Goal: Task Accomplishment & Management: Manage account settings

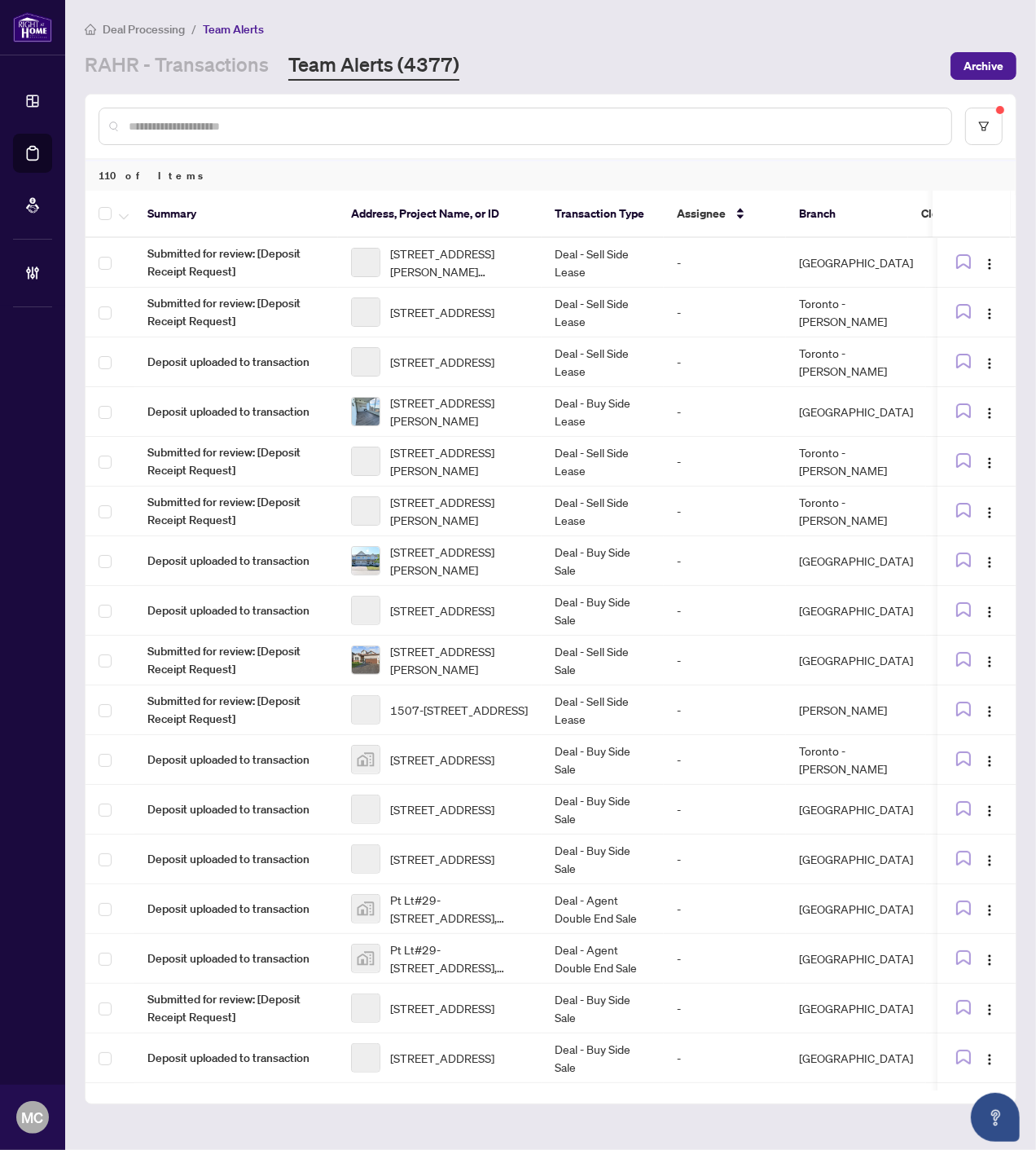
drag, startPoint x: 176, startPoint y: 77, endPoint x: 270, endPoint y: 119, distance: 103.0
click at [176, 76] on link "RAHR - Transactions" at bounding box center [177, 66] width 184 height 29
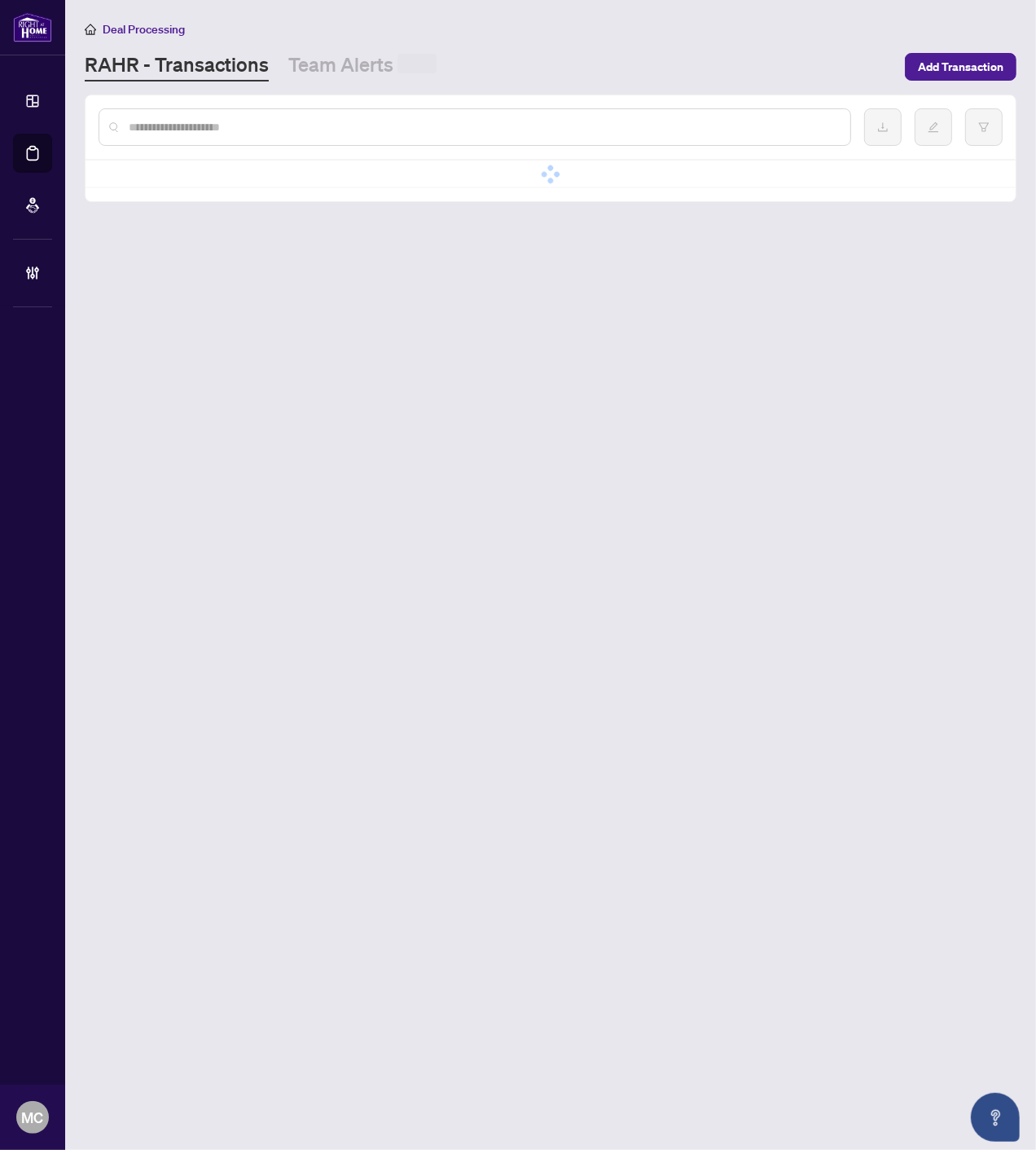
click at [321, 129] on input "text" at bounding box center [483, 126] width 708 height 18
paste input "*******"
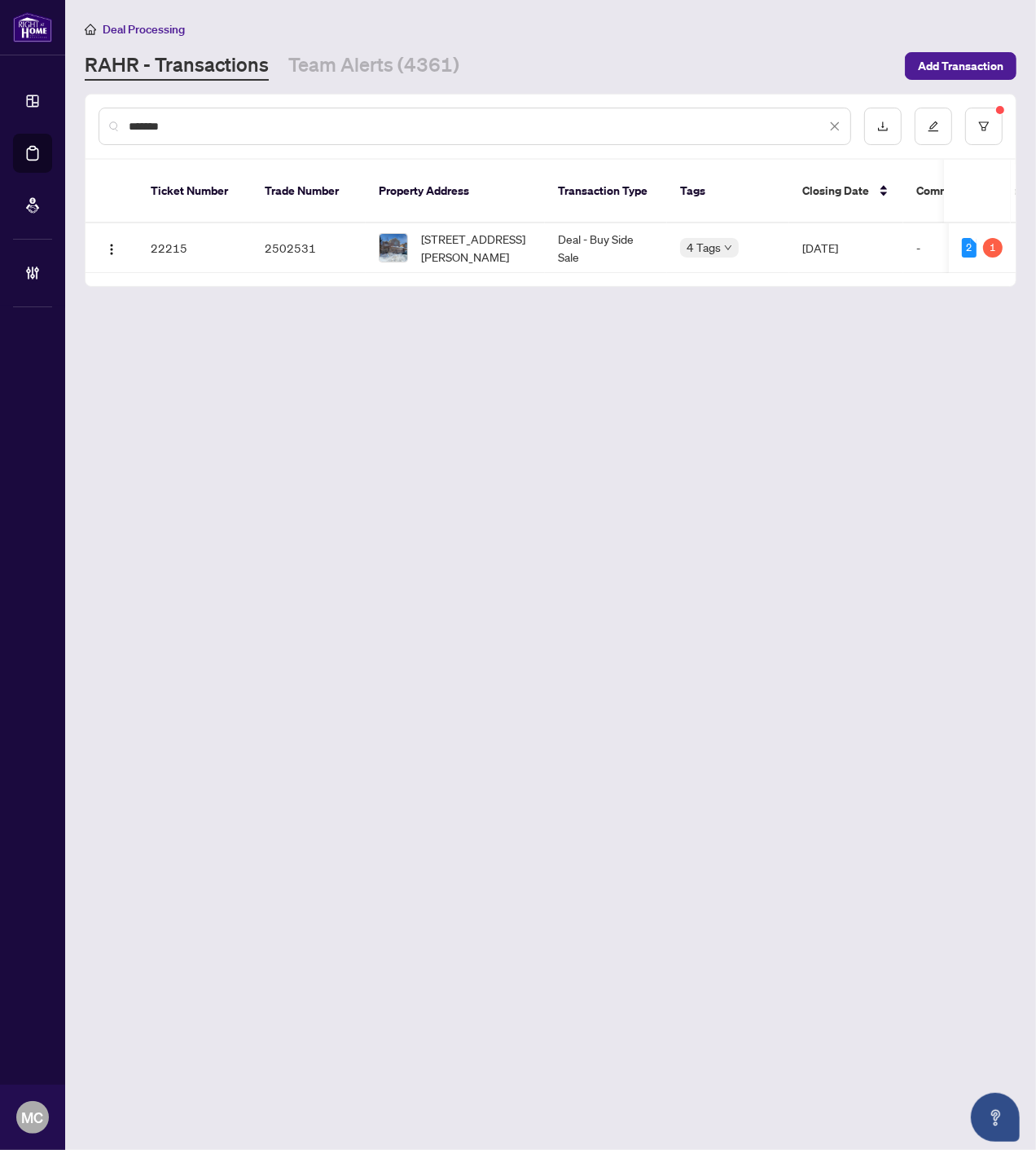
type input "*******"
drag, startPoint x: 451, startPoint y: 228, endPoint x: 724, endPoint y: 286, distance: 279.1
click at [451, 230] on span "[STREET_ADDRESS][PERSON_NAME]" at bounding box center [477, 248] width 111 height 36
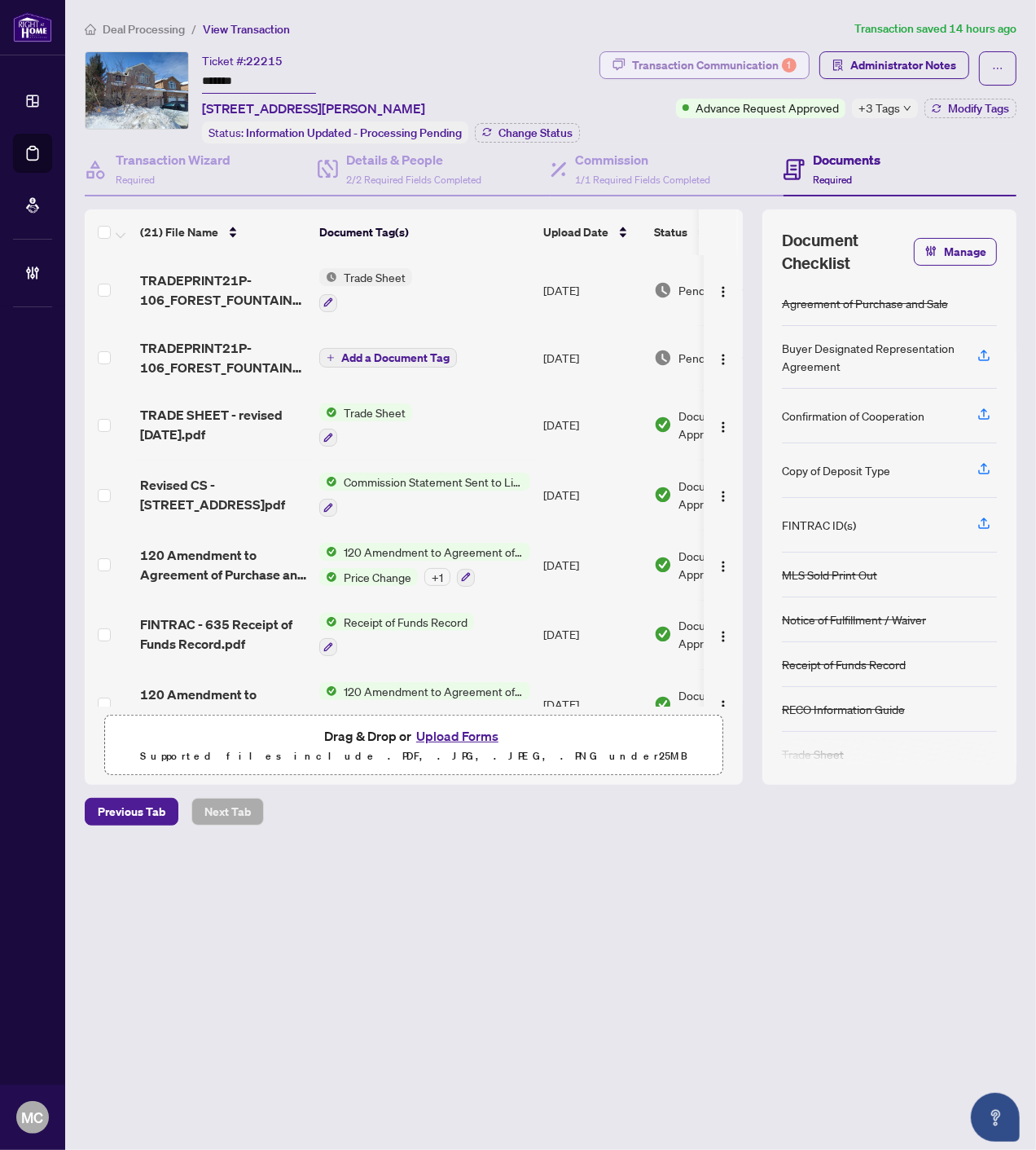
click at [695, 62] on div "Transaction Communication 1" at bounding box center [714, 65] width 164 height 26
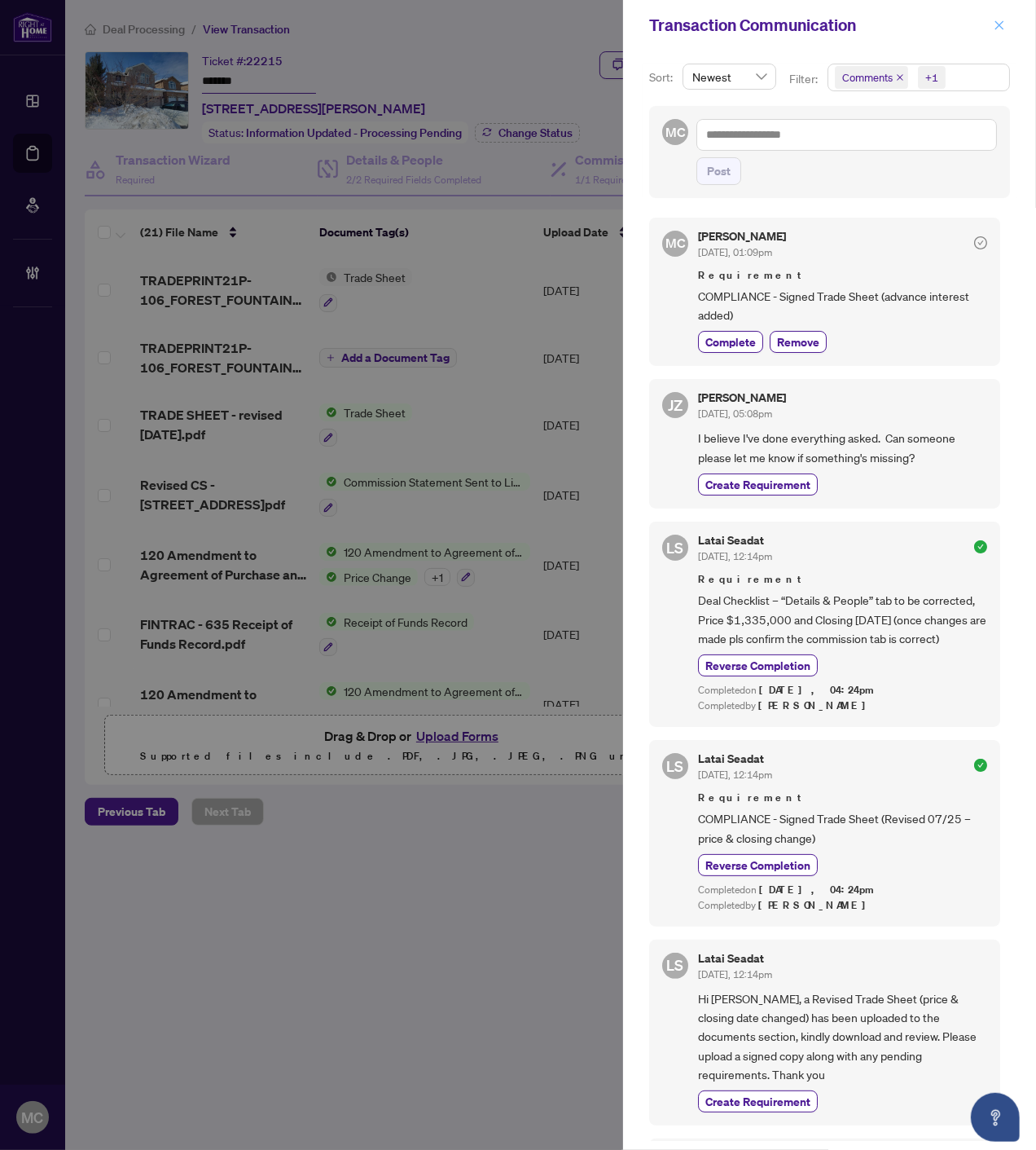
click at [1002, 19] on icon "close" at bounding box center [1000, 25] width 12 height 12
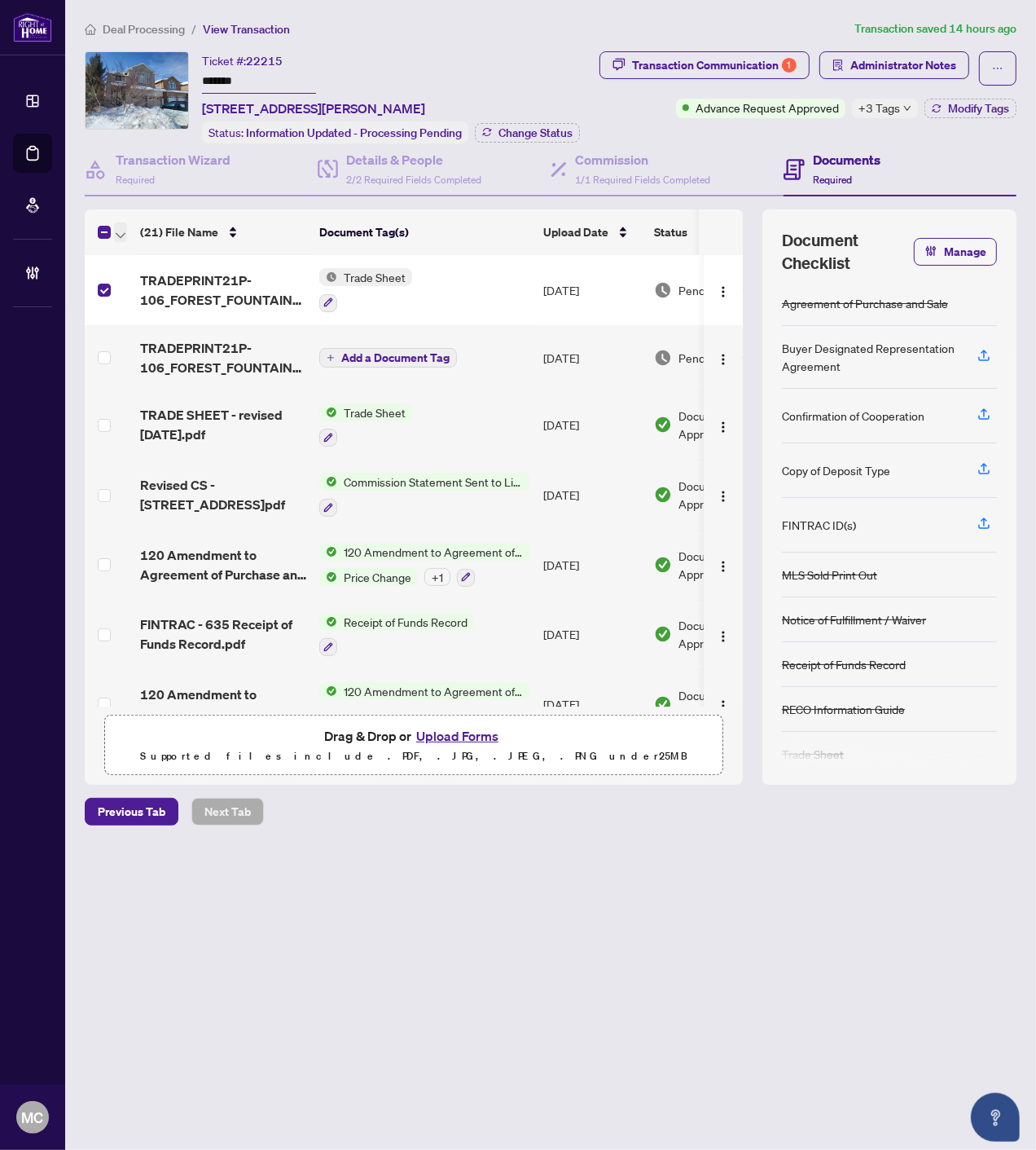
click at [122, 233] on icon "button" at bounding box center [120, 236] width 10 height 7
click at [155, 256] on span "Open Selected in New Tab(s)" at bounding box center [200, 257] width 145 height 18
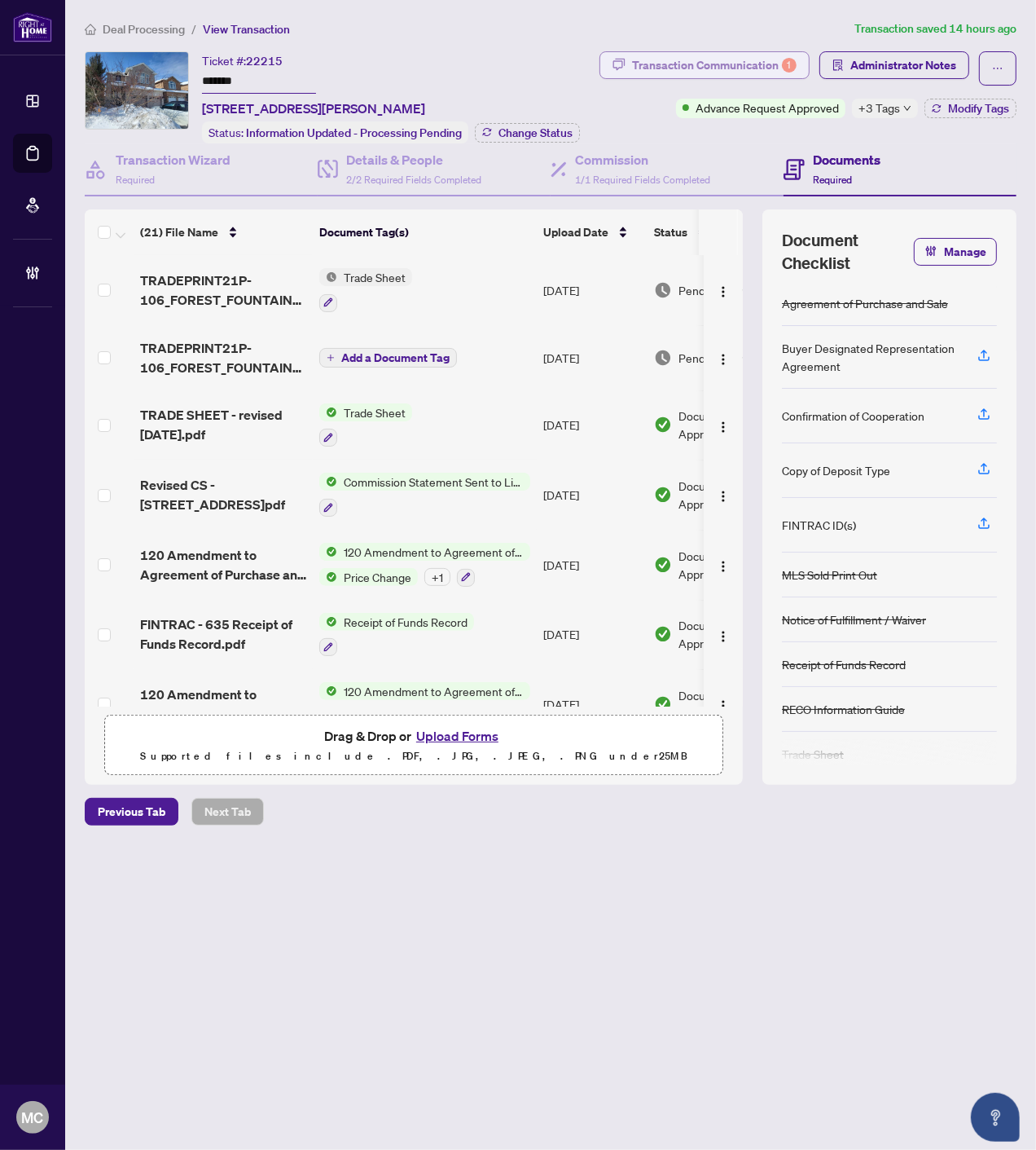
click at [758, 67] on div "Transaction Communication 1" at bounding box center [714, 65] width 164 height 26
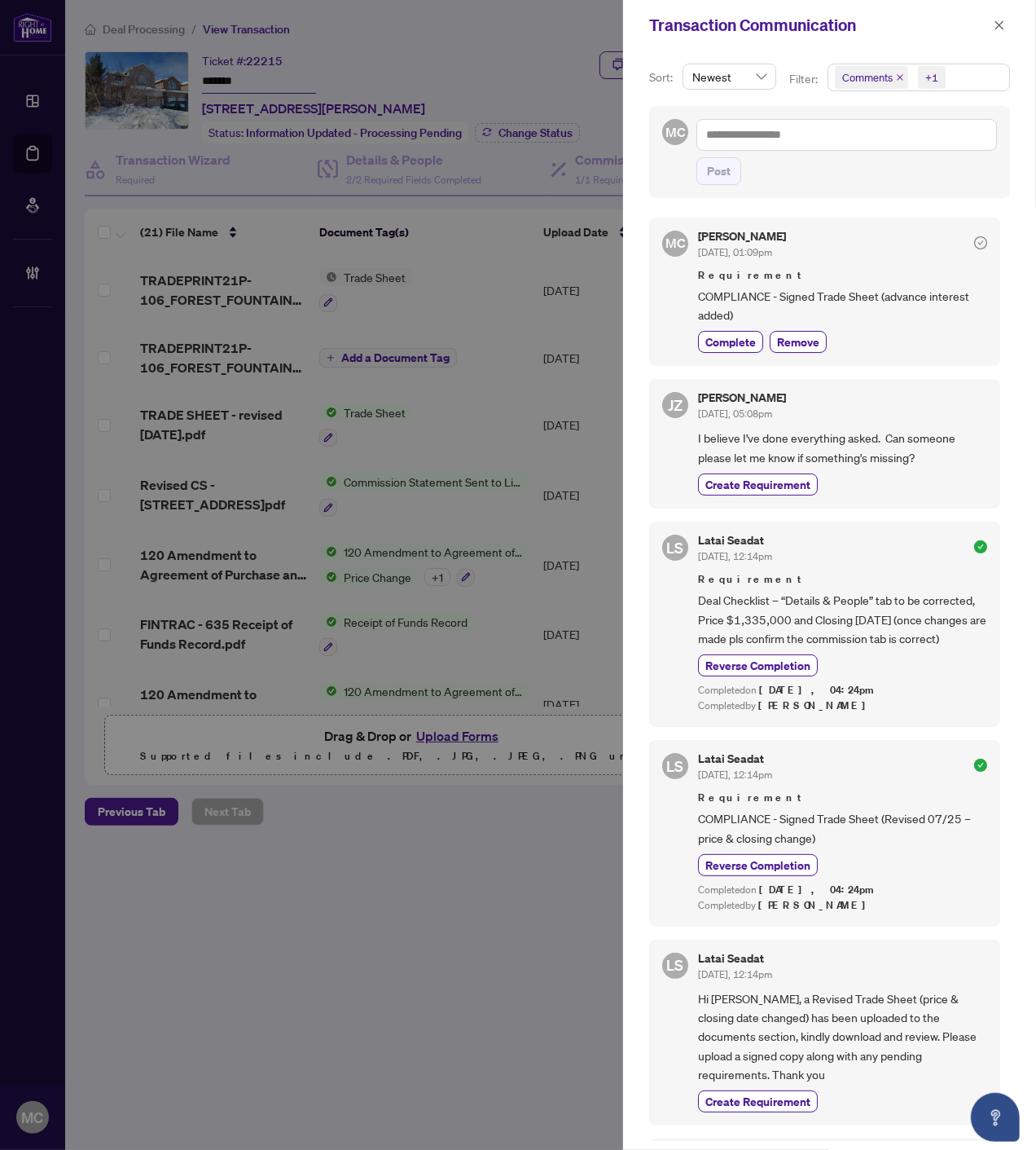
click at [893, 78] on span "Comments" at bounding box center [871, 77] width 73 height 23
click at [900, 75] on icon "close" at bounding box center [900, 78] width 8 height 8
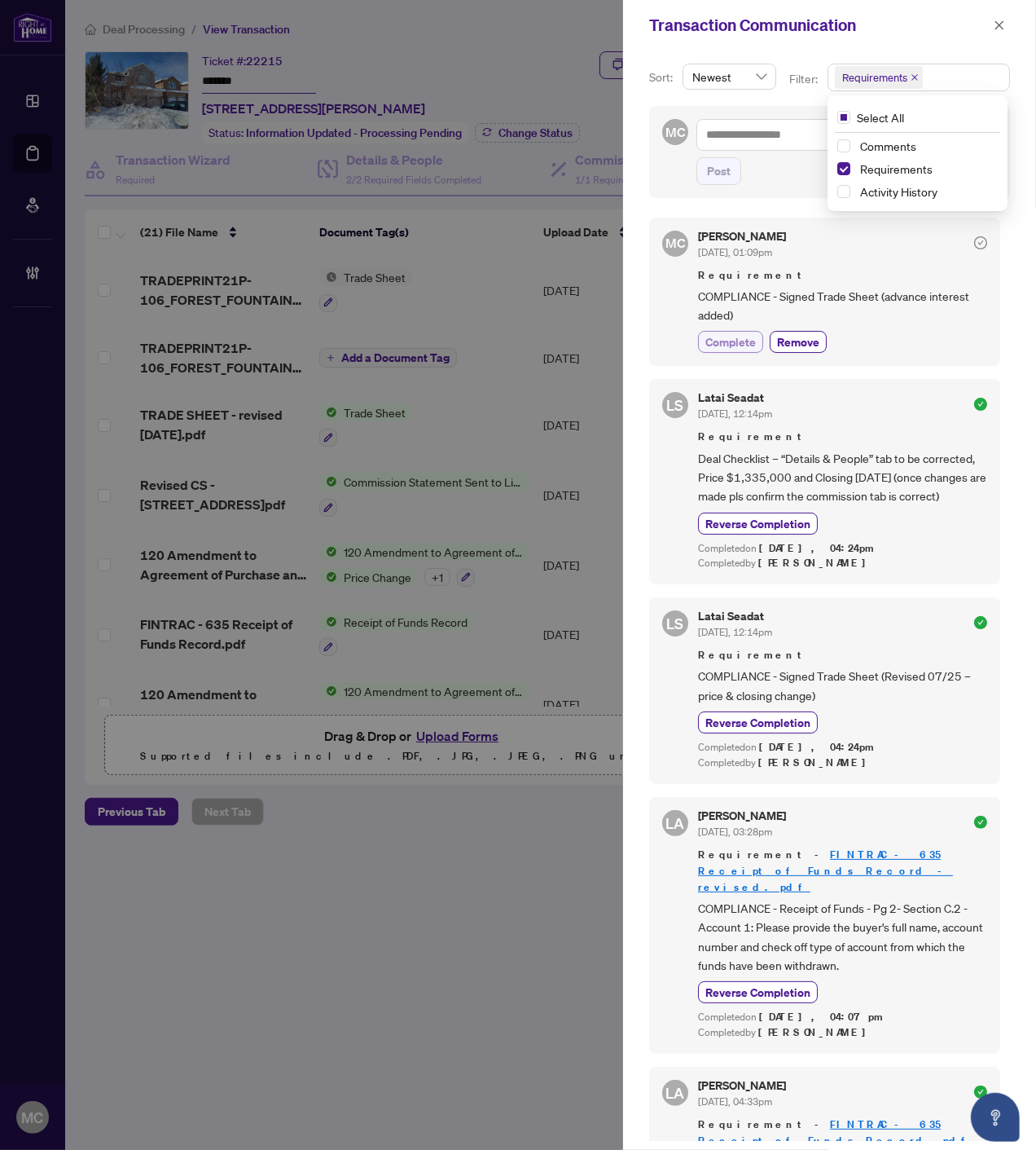
click at [736, 344] on span "Complete" at bounding box center [731, 342] width 51 height 17
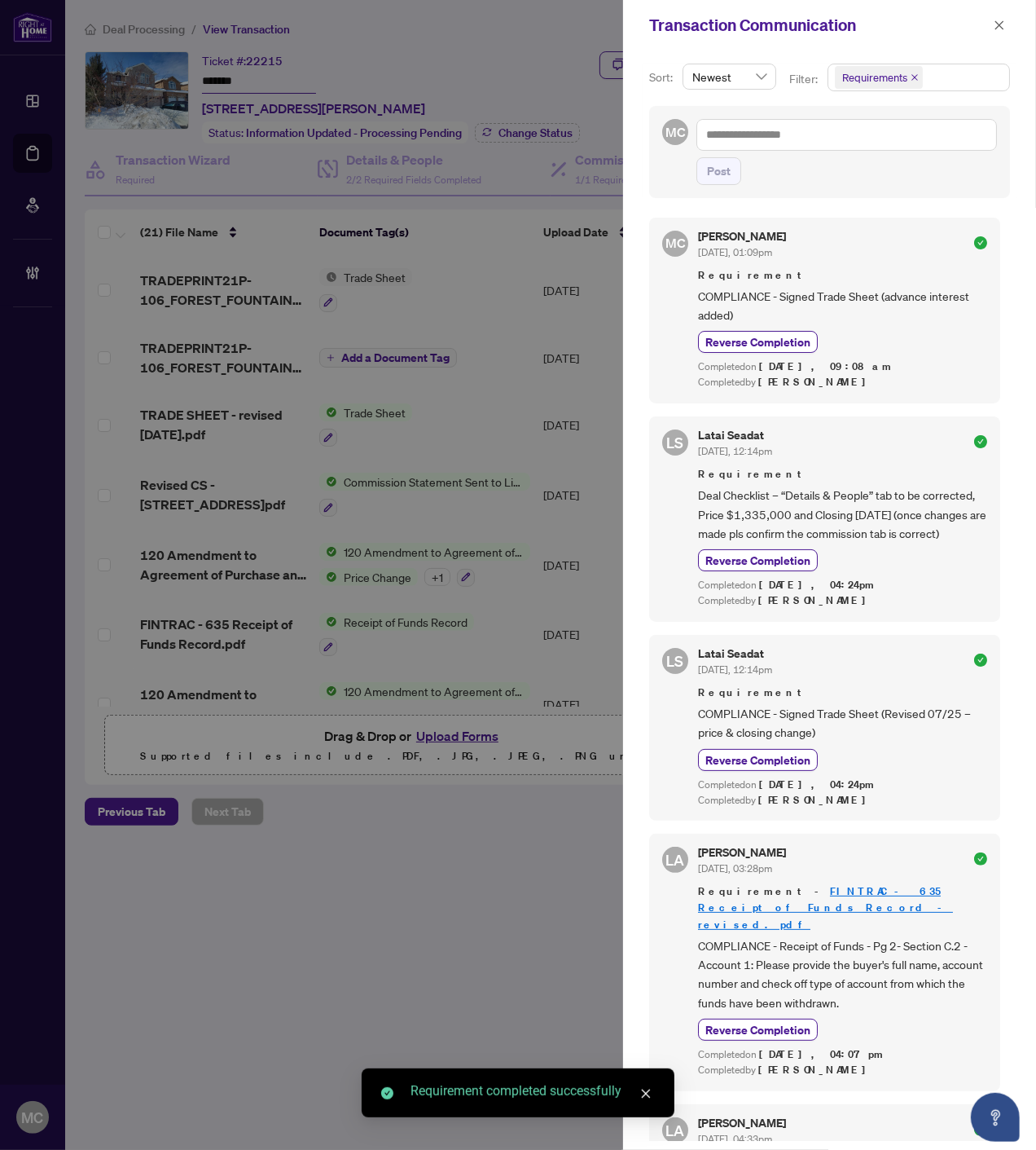
click at [997, 22] on icon "close" at bounding box center [1000, 24] width 9 height 9
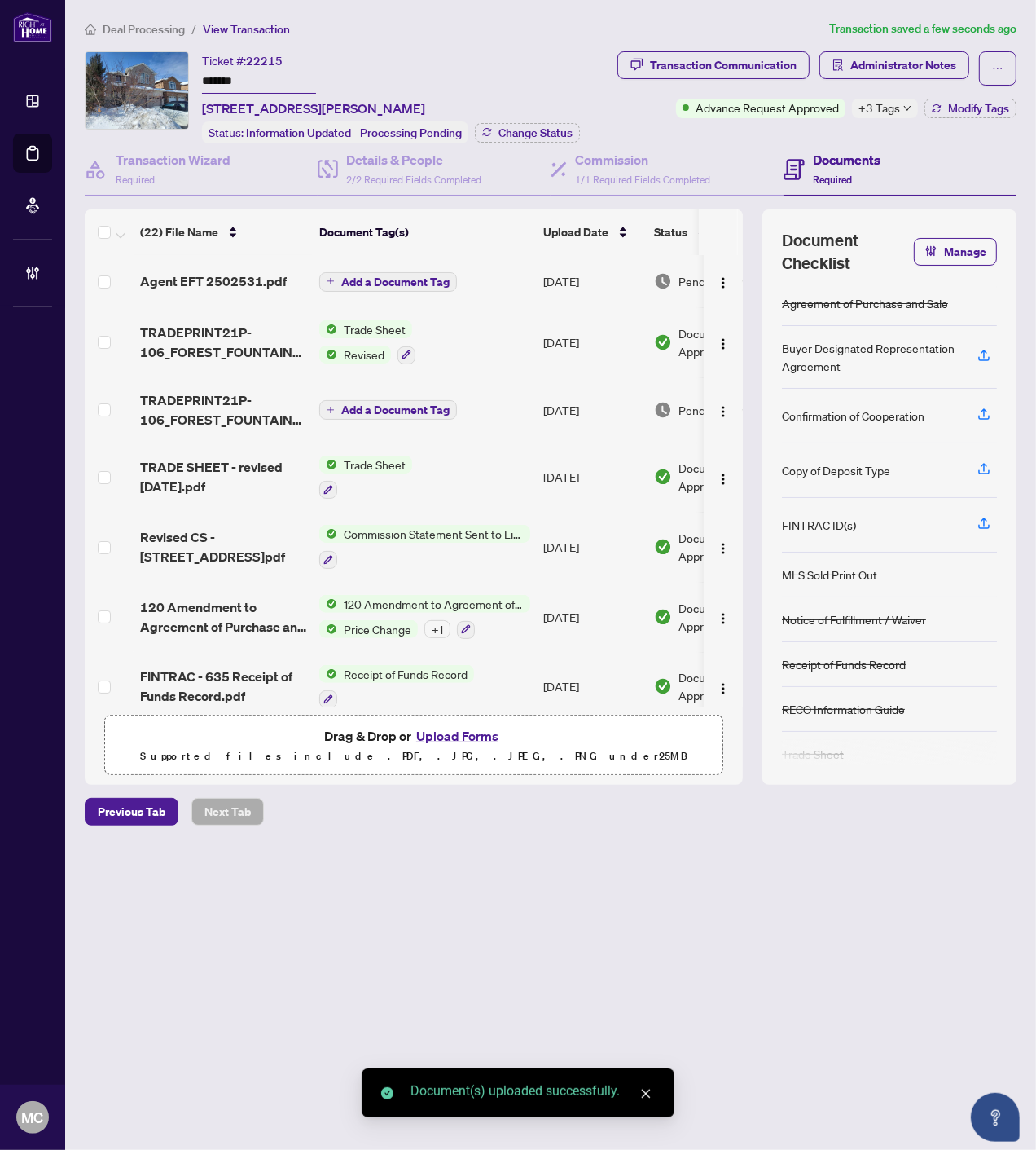
click at [373, 276] on span "Add a Document Tag" at bounding box center [395, 282] width 109 height 12
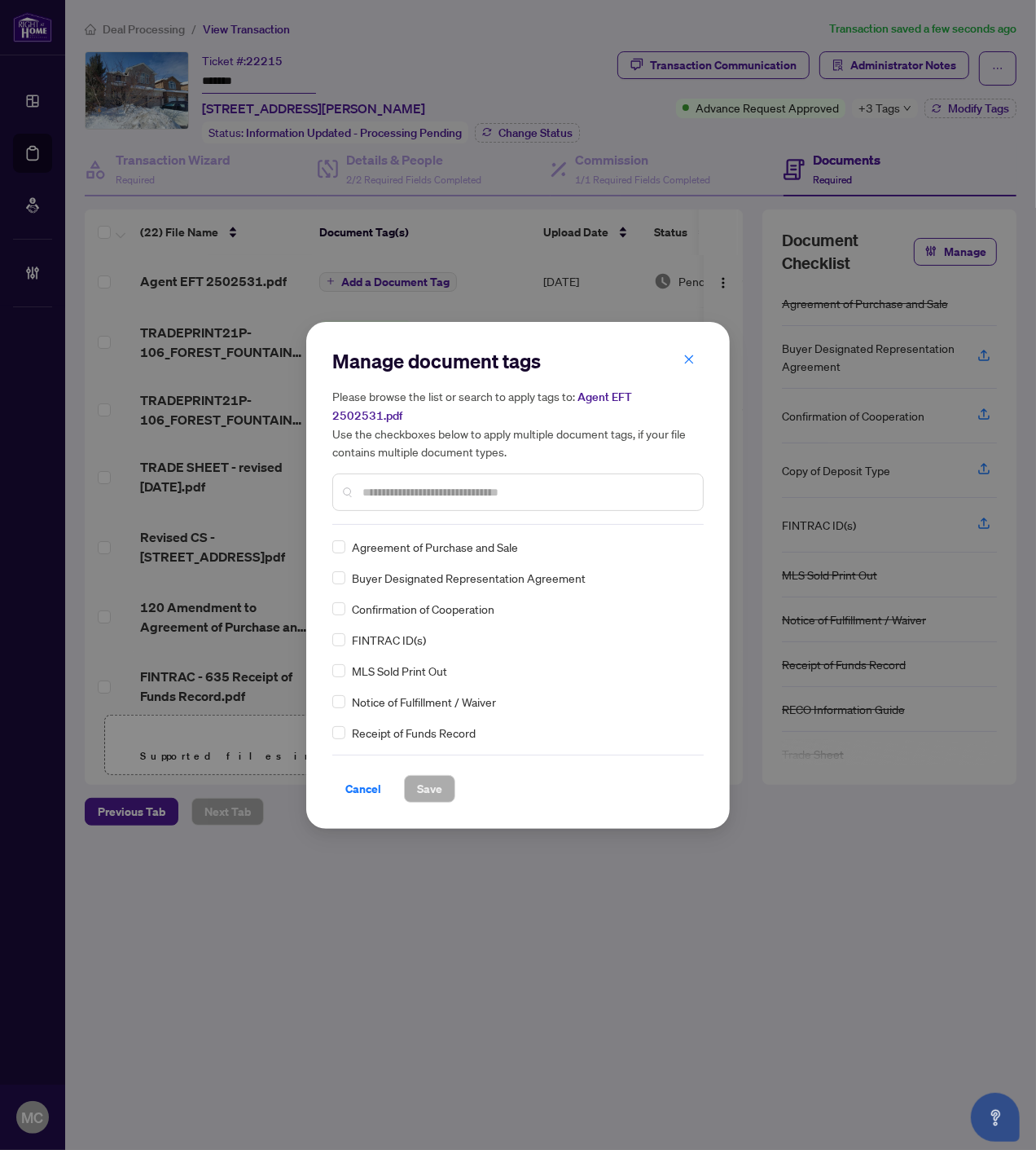
click at [442, 493] on div at bounding box center [518, 492] width 371 height 37
click at [440, 486] on input "text" at bounding box center [526, 492] width 328 height 18
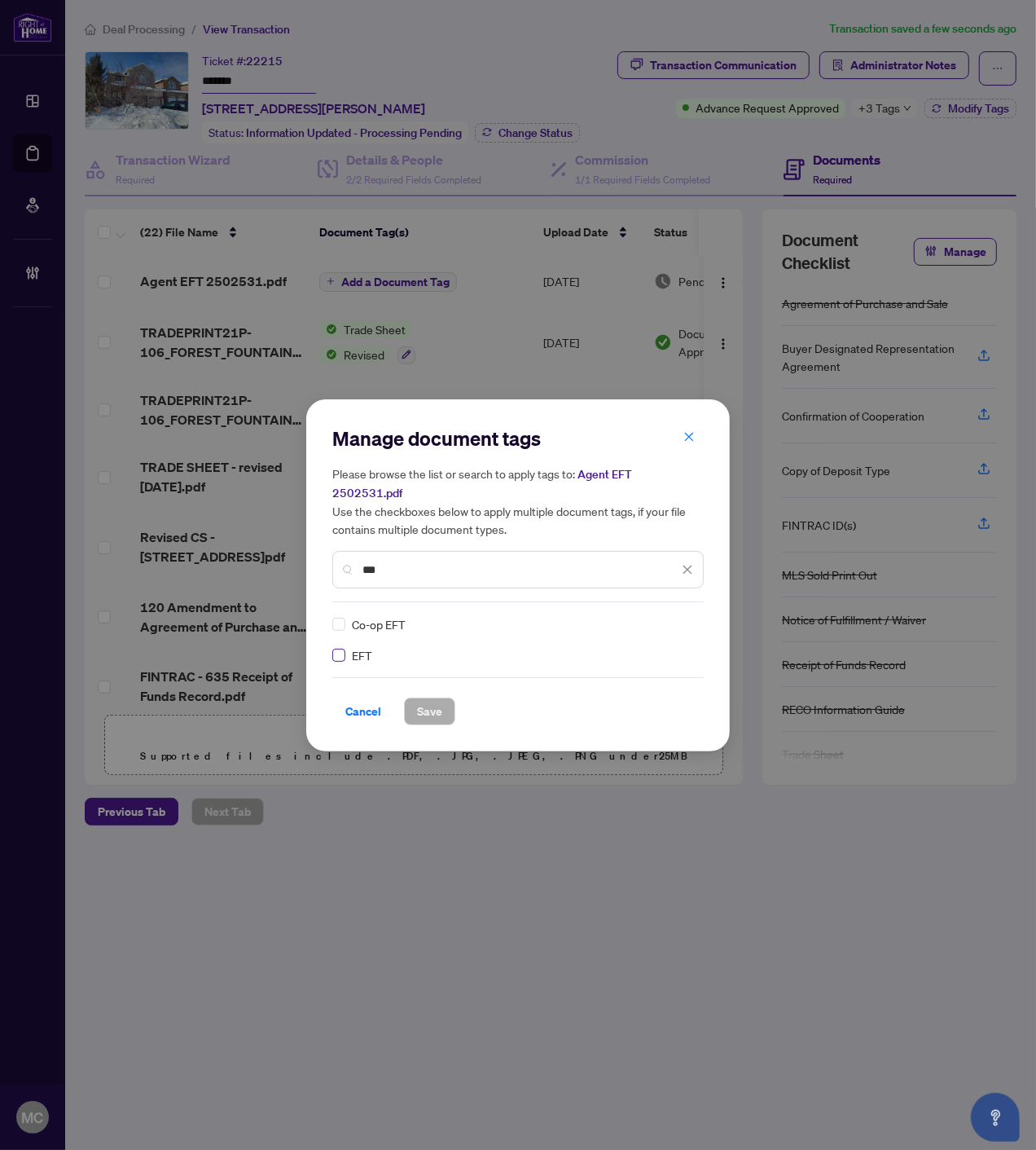
type input "***"
click at [675, 616] on img at bounding box center [670, 623] width 16 height 16
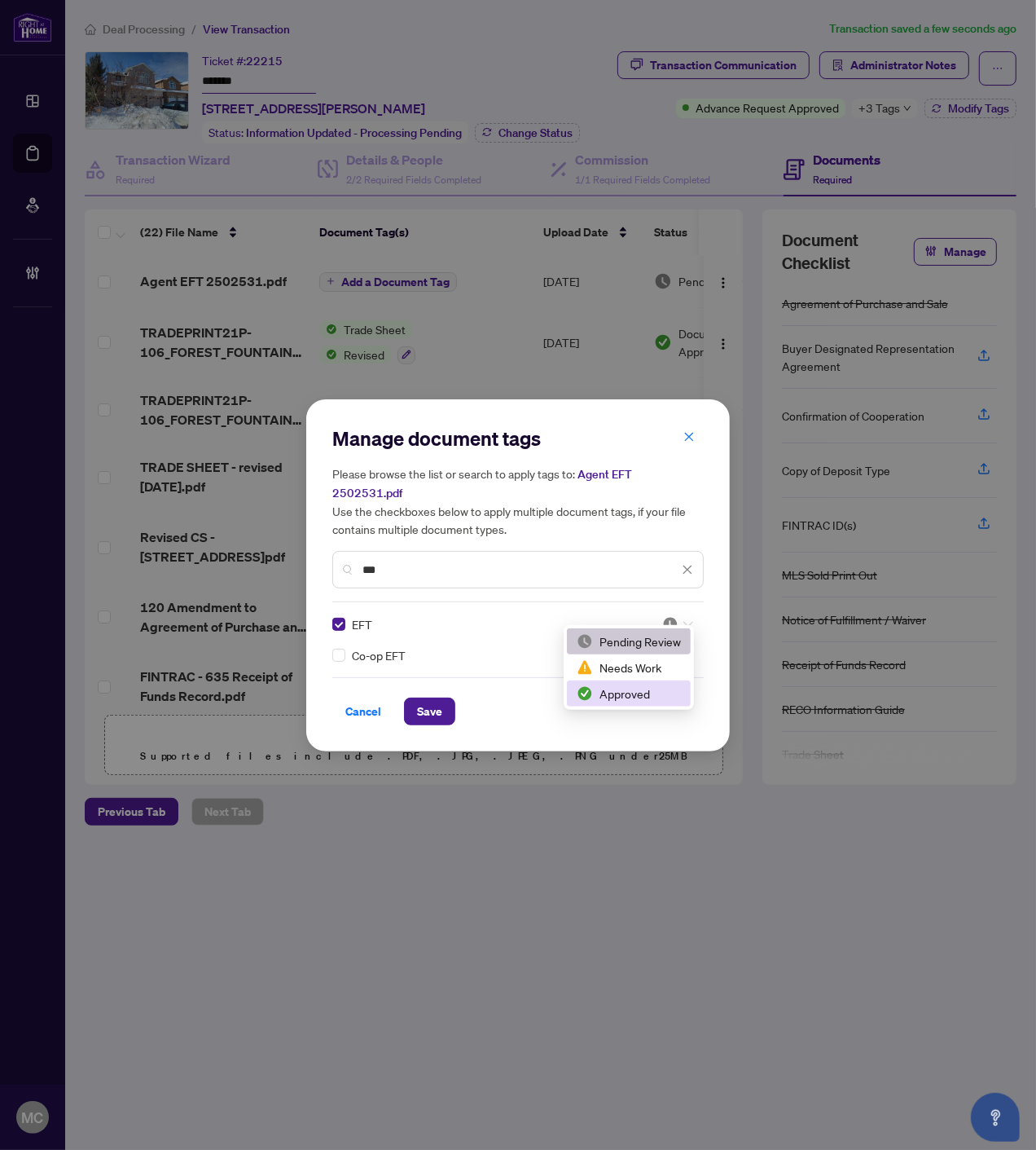
click at [617, 686] on div "Approved" at bounding box center [629, 693] width 104 height 18
click at [411, 698] on button "Save" at bounding box center [430, 711] width 51 height 28
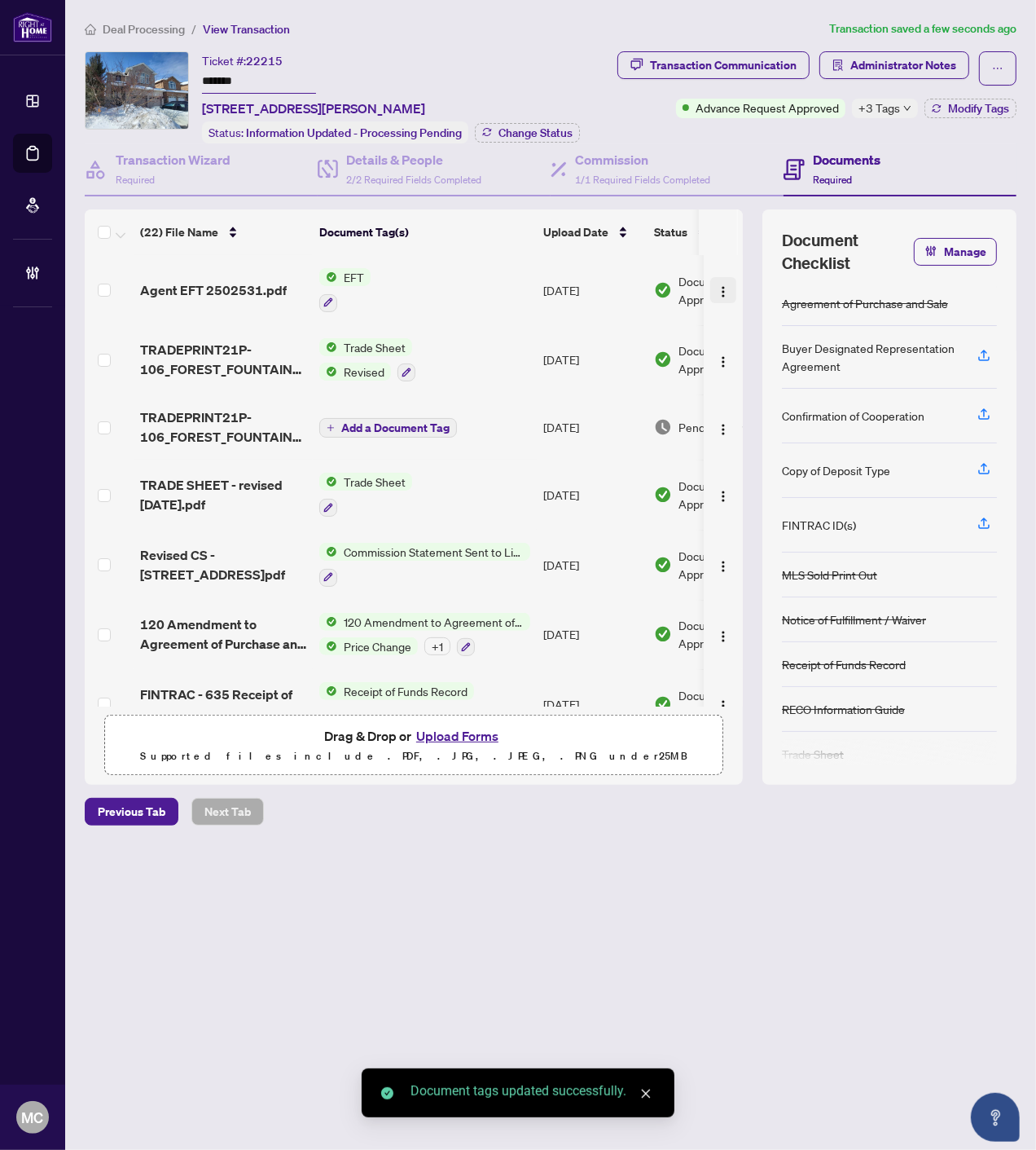
click at [718, 286] on img "button" at bounding box center [723, 292] width 13 height 13
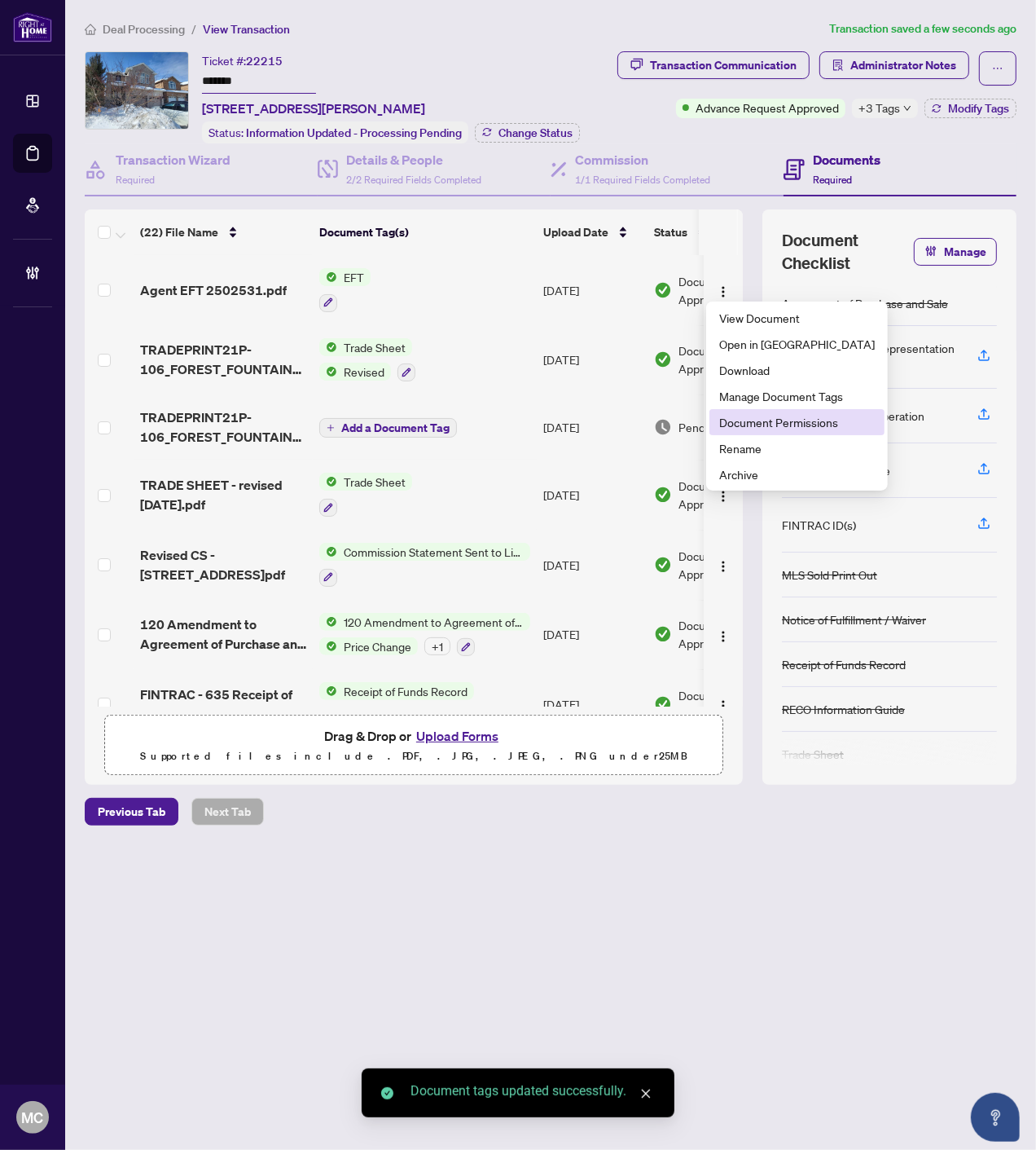
click at [754, 414] on span "Document Permissions" at bounding box center [797, 421] width 156 height 18
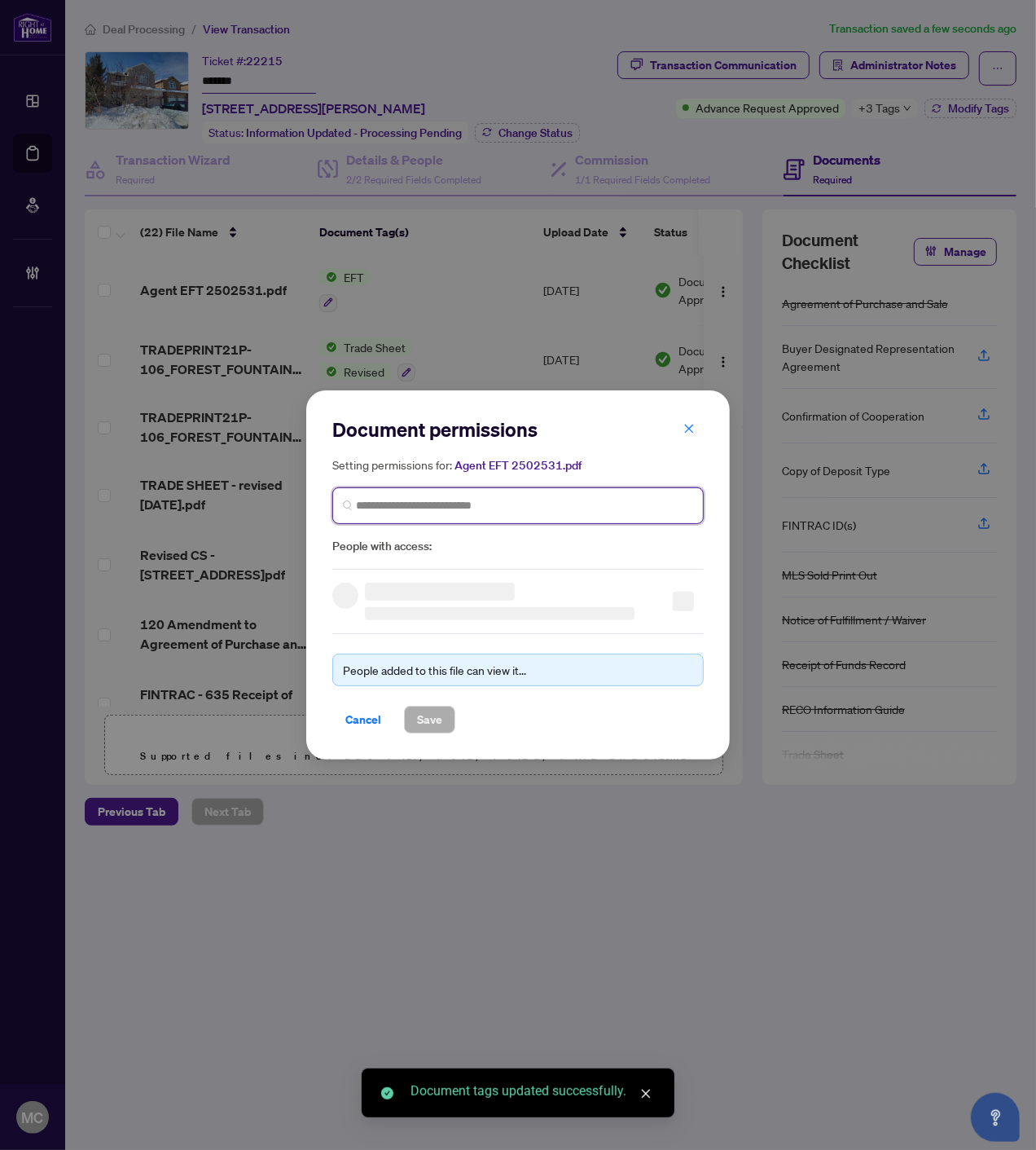
click at [476, 510] on input "search" at bounding box center [525, 505] width 337 height 17
paste input "**********"
type input "**********"
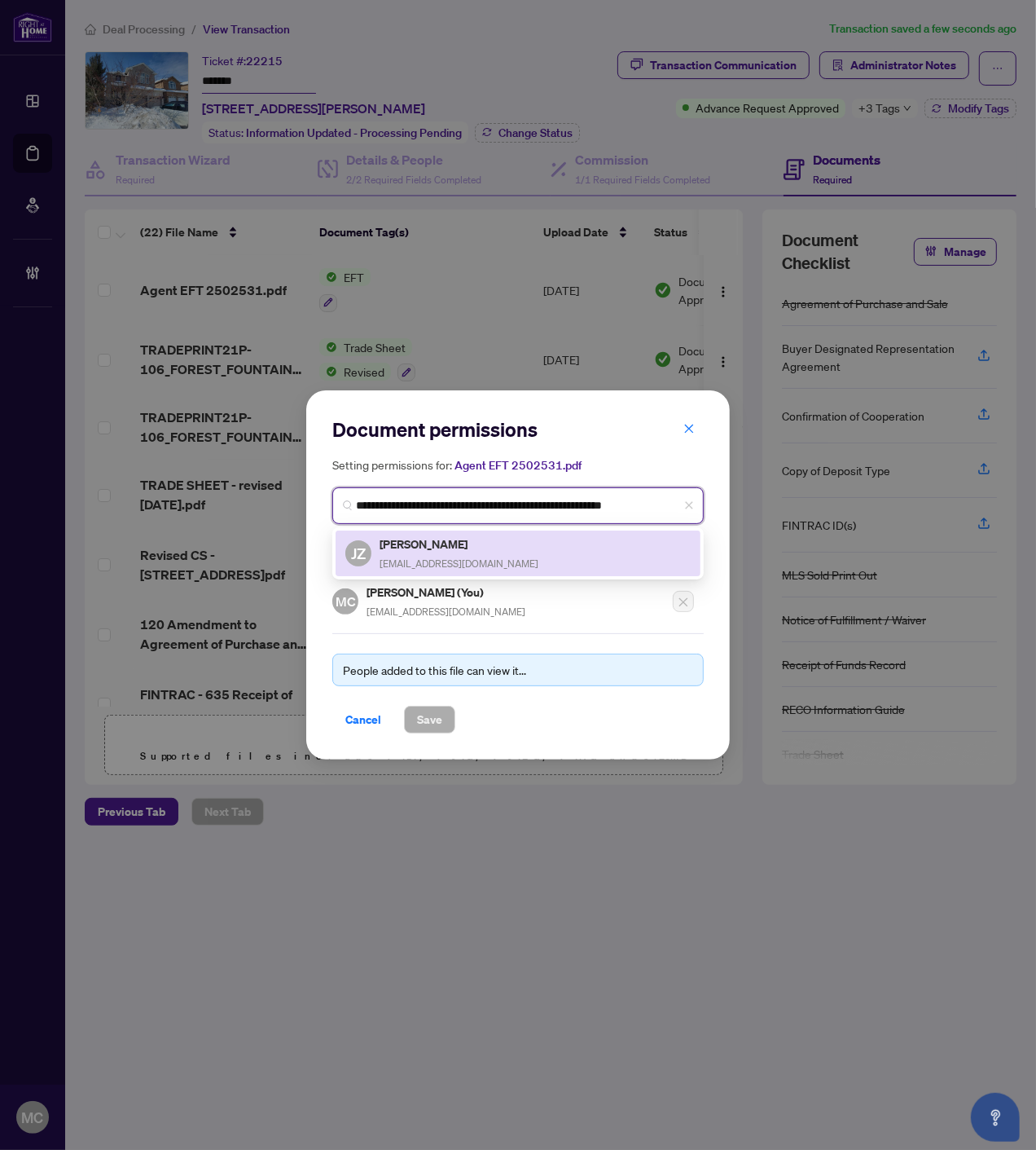
click at [418, 558] on span "[EMAIL_ADDRESS][DOMAIN_NAME]" at bounding box center [459, 564] width 159 height 13
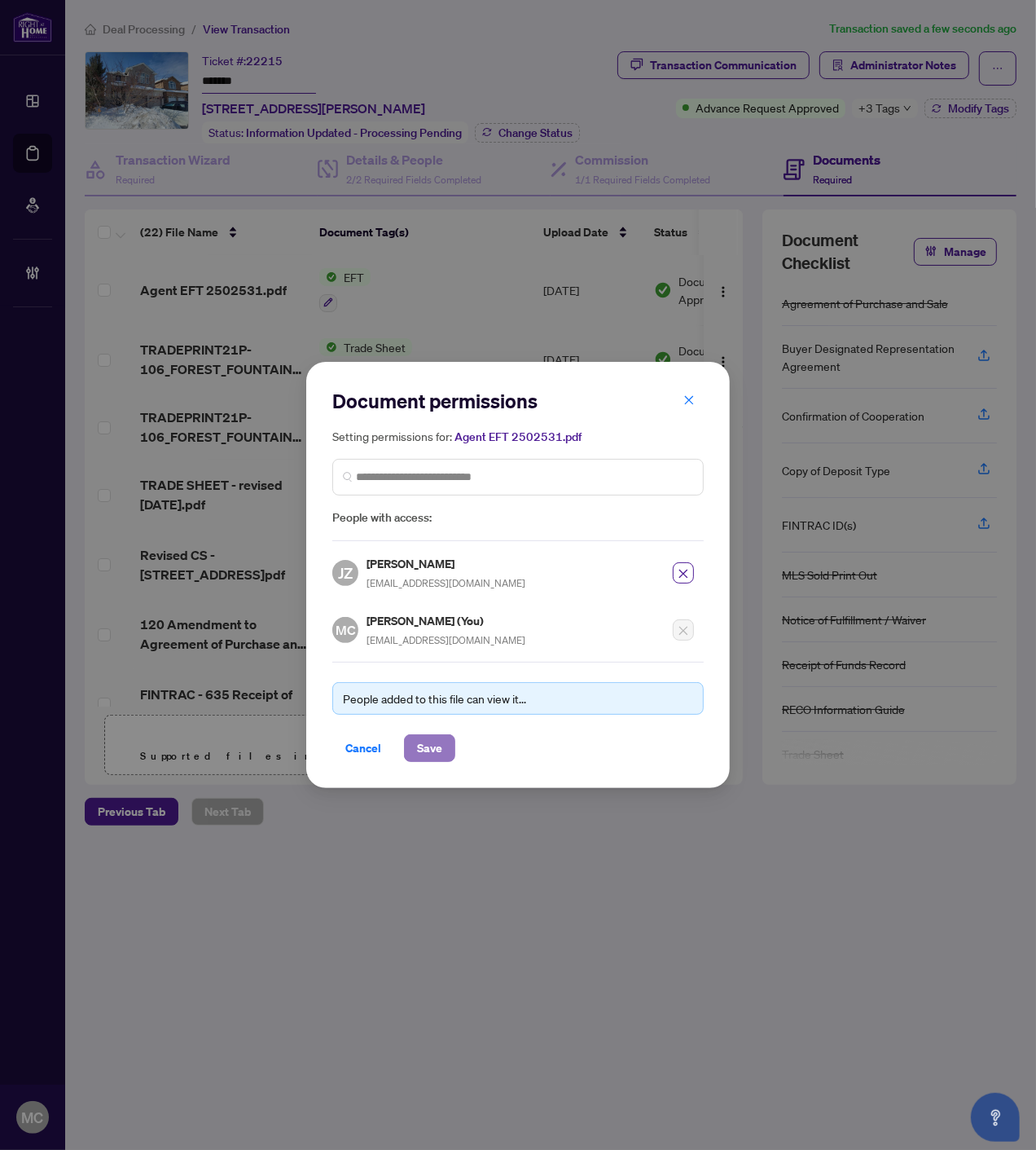
click at [428, 739] on span "Save" at bounding box center [430, 747] width 25 height 26
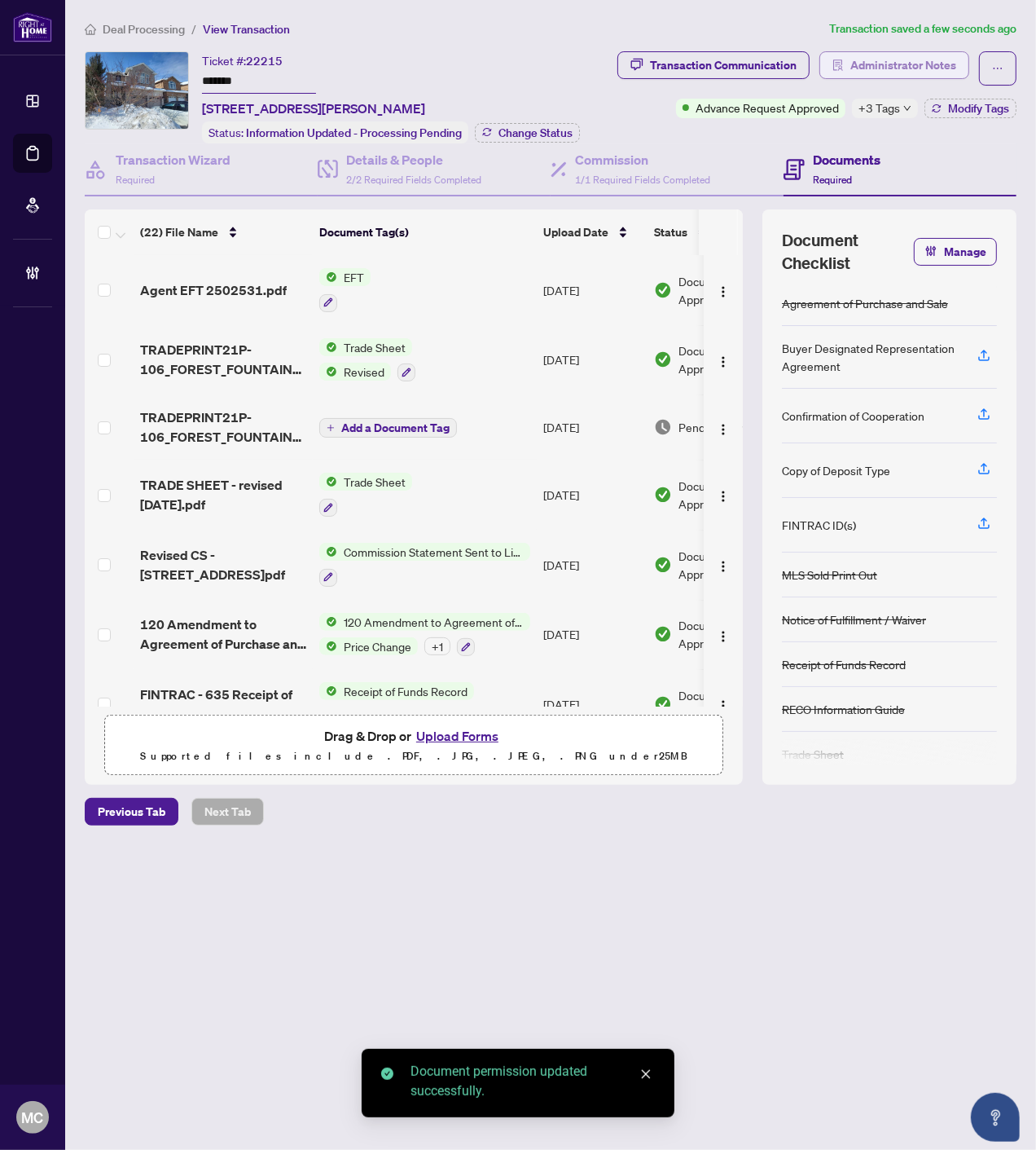
click at [916, 76] on span "Administrator Notes" at bounding box center [904, 65] width 106 height 26
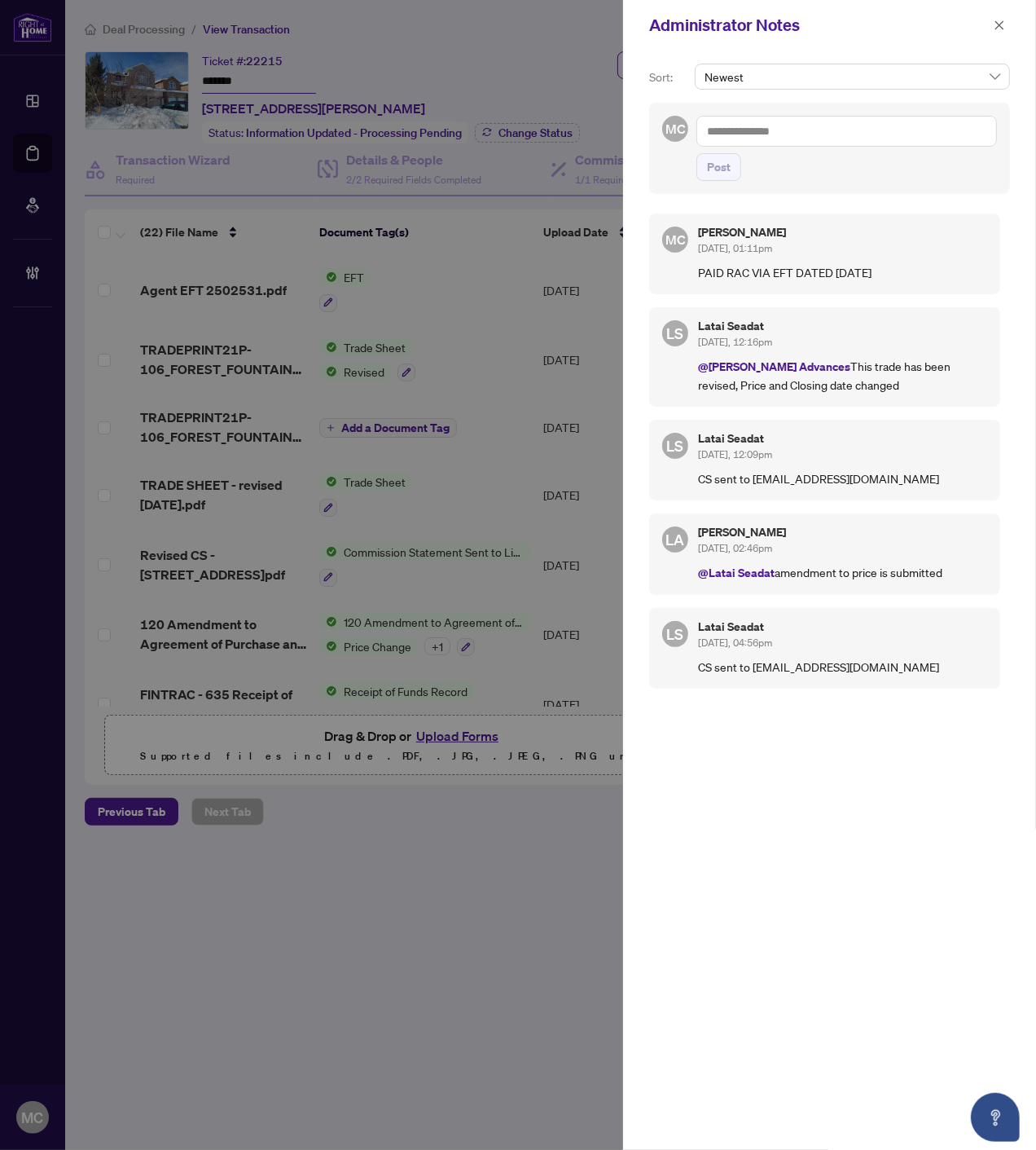
click at [876, 139] on textarea at bounding box center [846, 131] width 301 height 31
paste textarea "**********"
type textarea "**********"
click at [724, 171] on span "Post" at bounding box center [719, 167] width 24 height 26
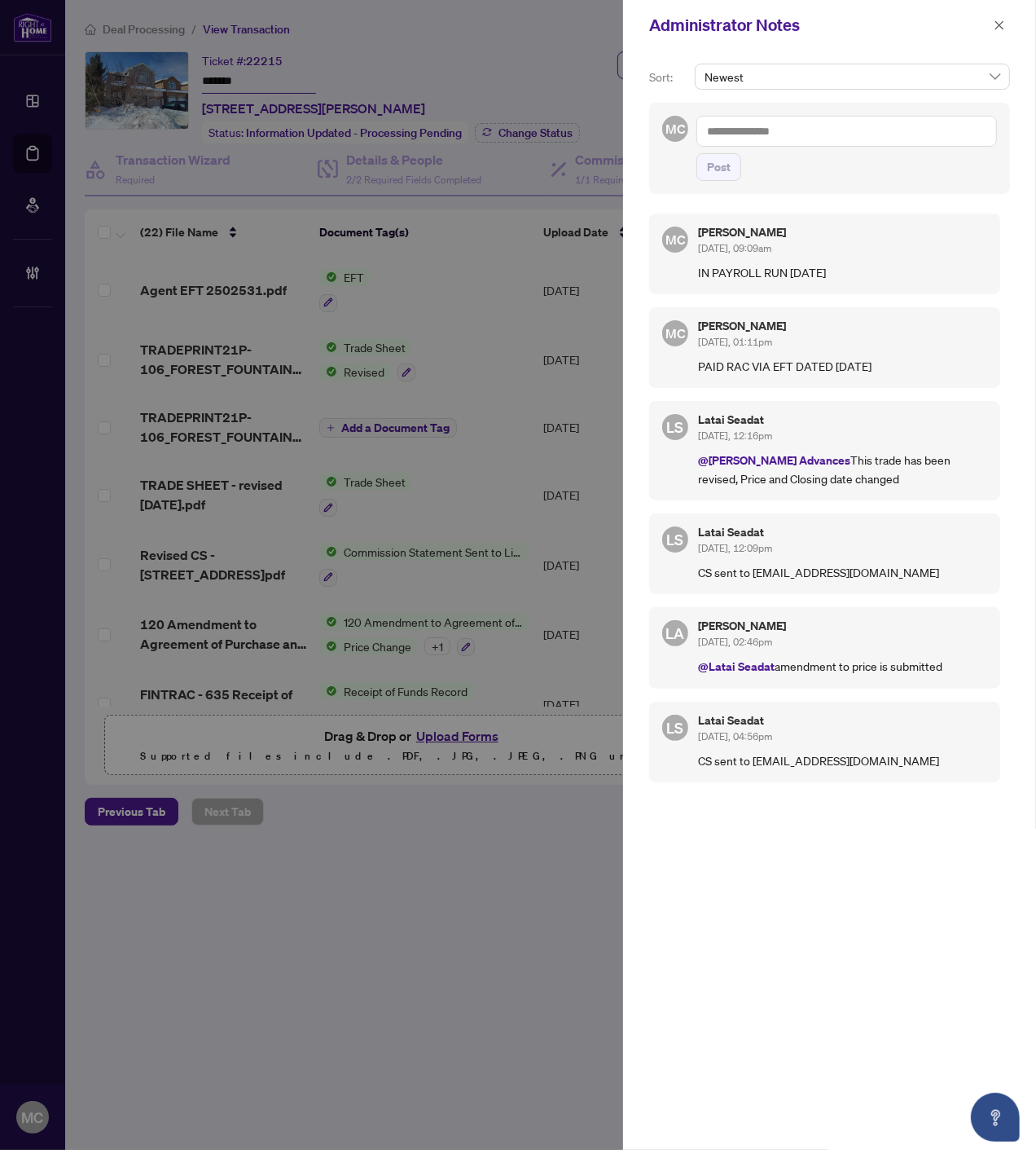
drag, startPoint x: 1002, startPoint y: 19, endPoint x: 980, endPoint y: 86, distance: 70.5
click at [1003, 19] on icon "close" at bounding box center [1000, 25] width 12 height 12
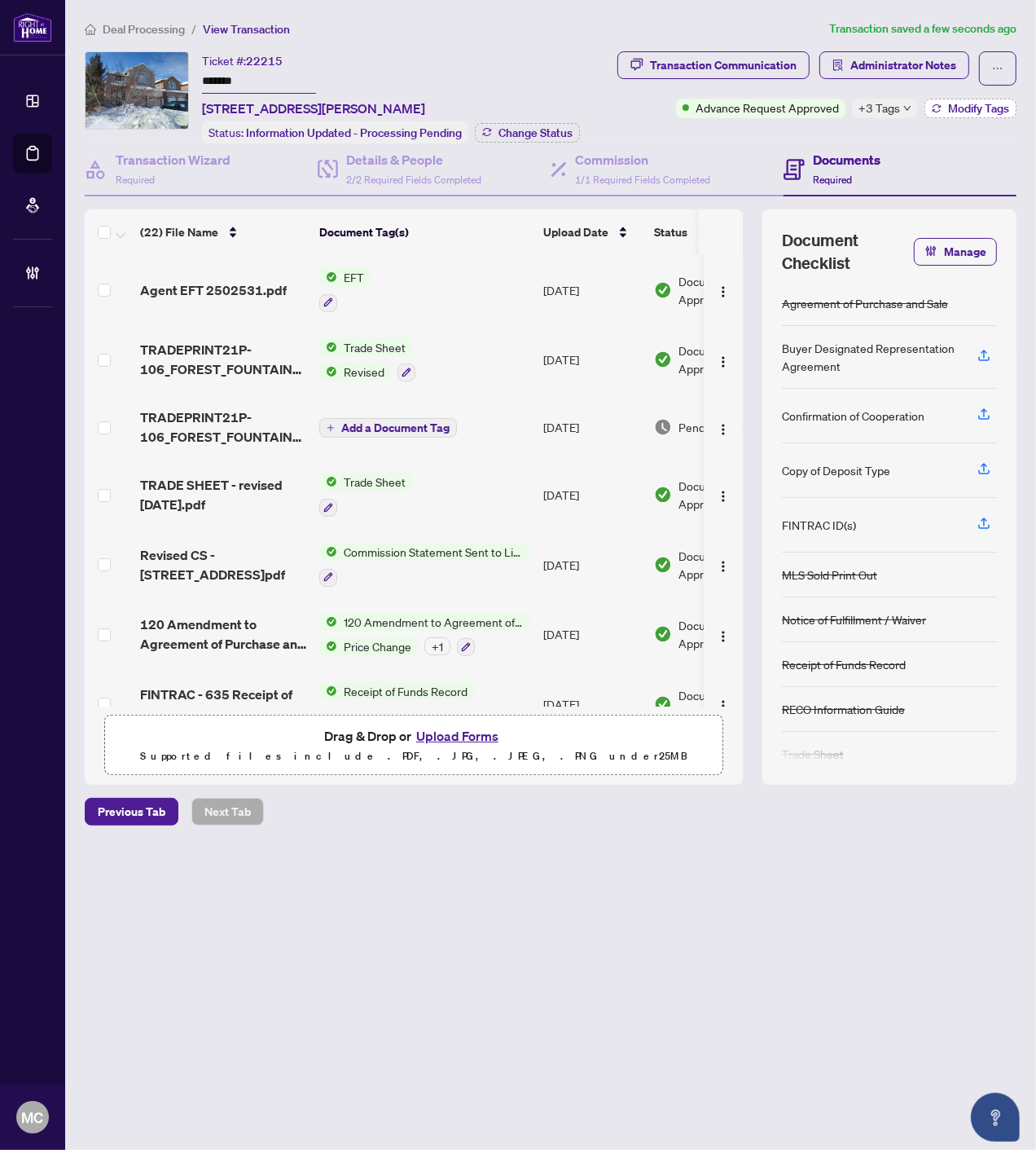
click at [957, 103] on span "Modify Tags" at bounding box center [979, 109] width 61 height 12
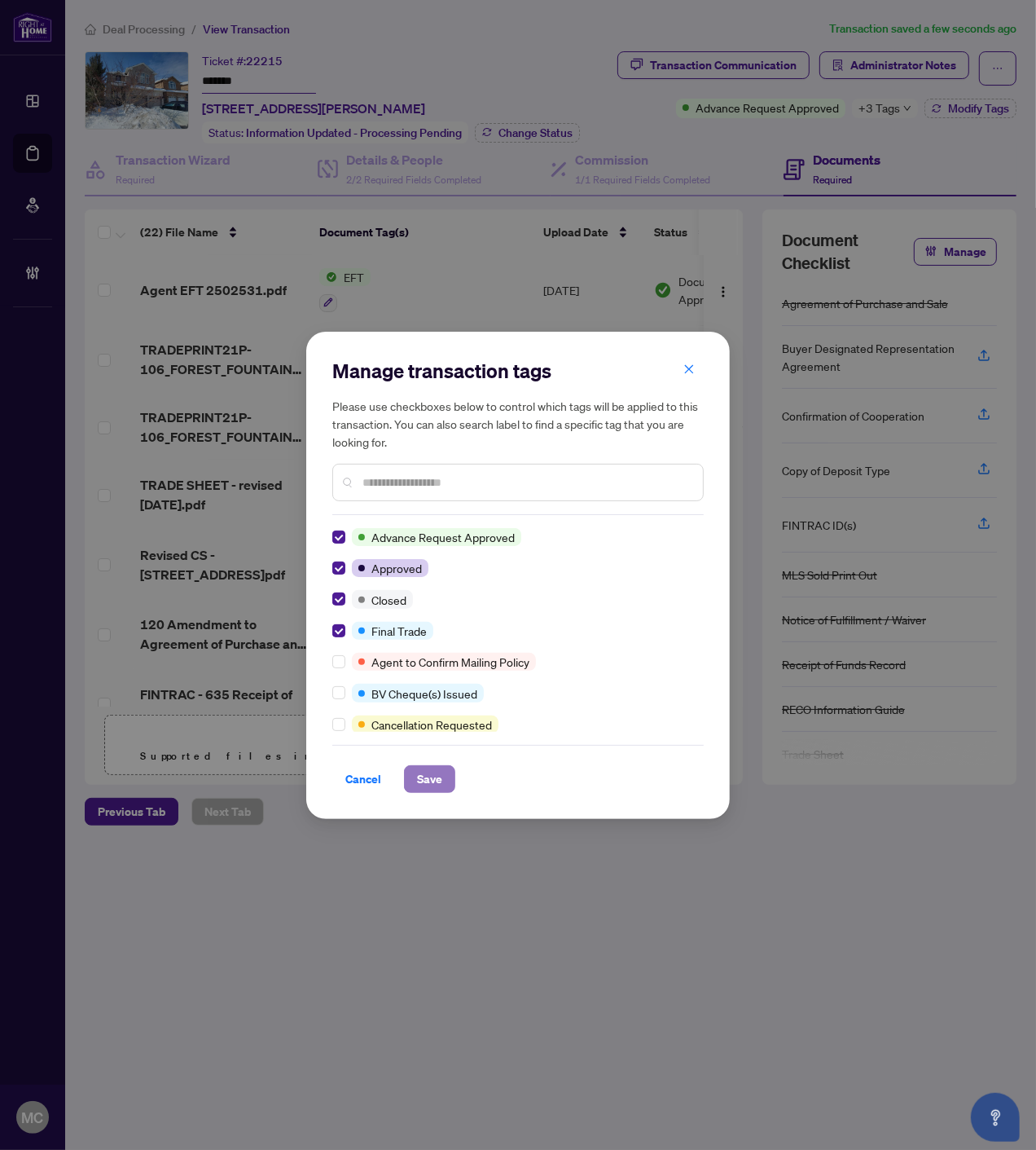
click at [435, 777] on span "Save" at bounding box center [430, 778] width 25 height 26
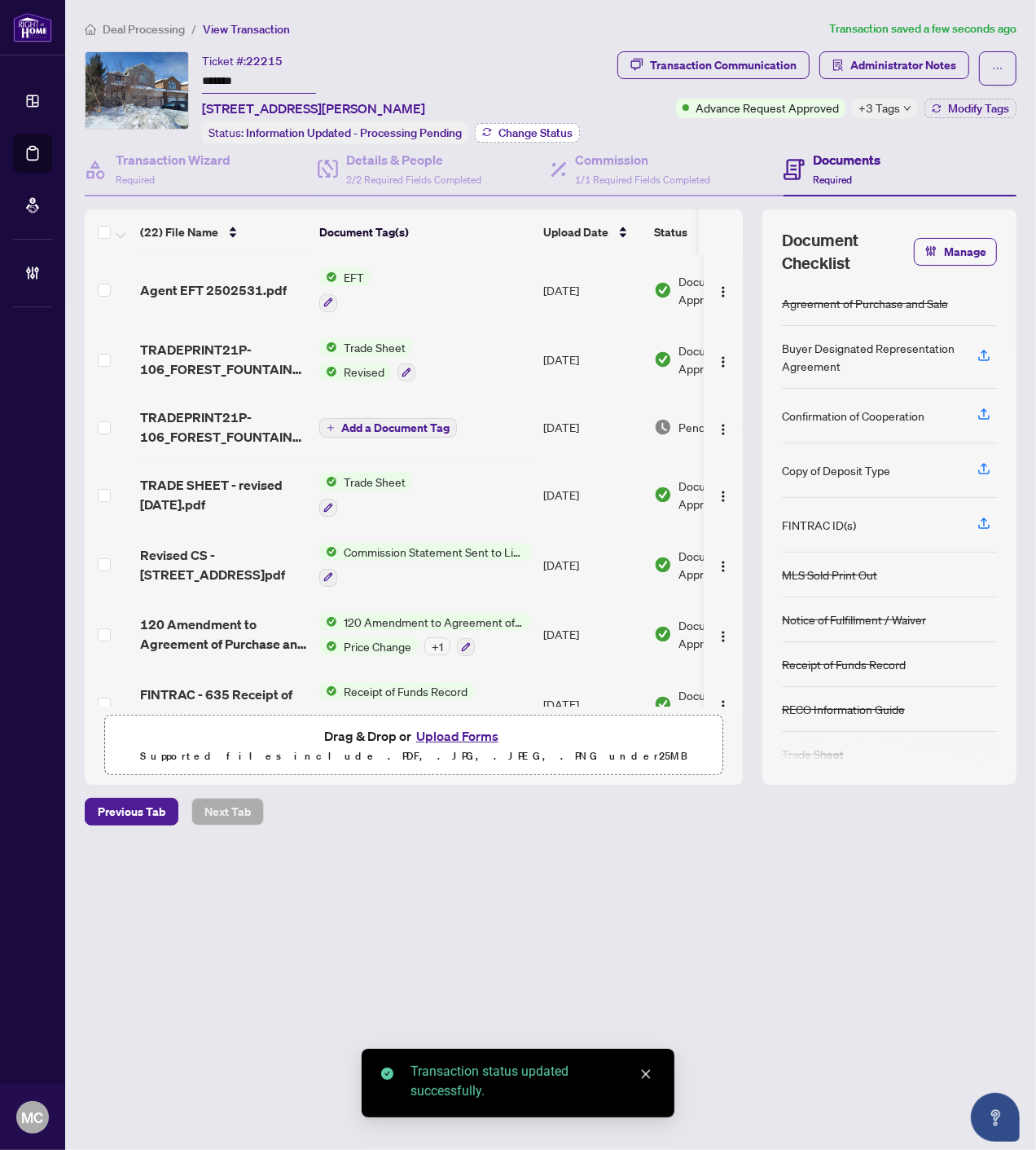
click at [541, 136] on span "Change Status" at bounding box center [536, 133] width 74 height 12
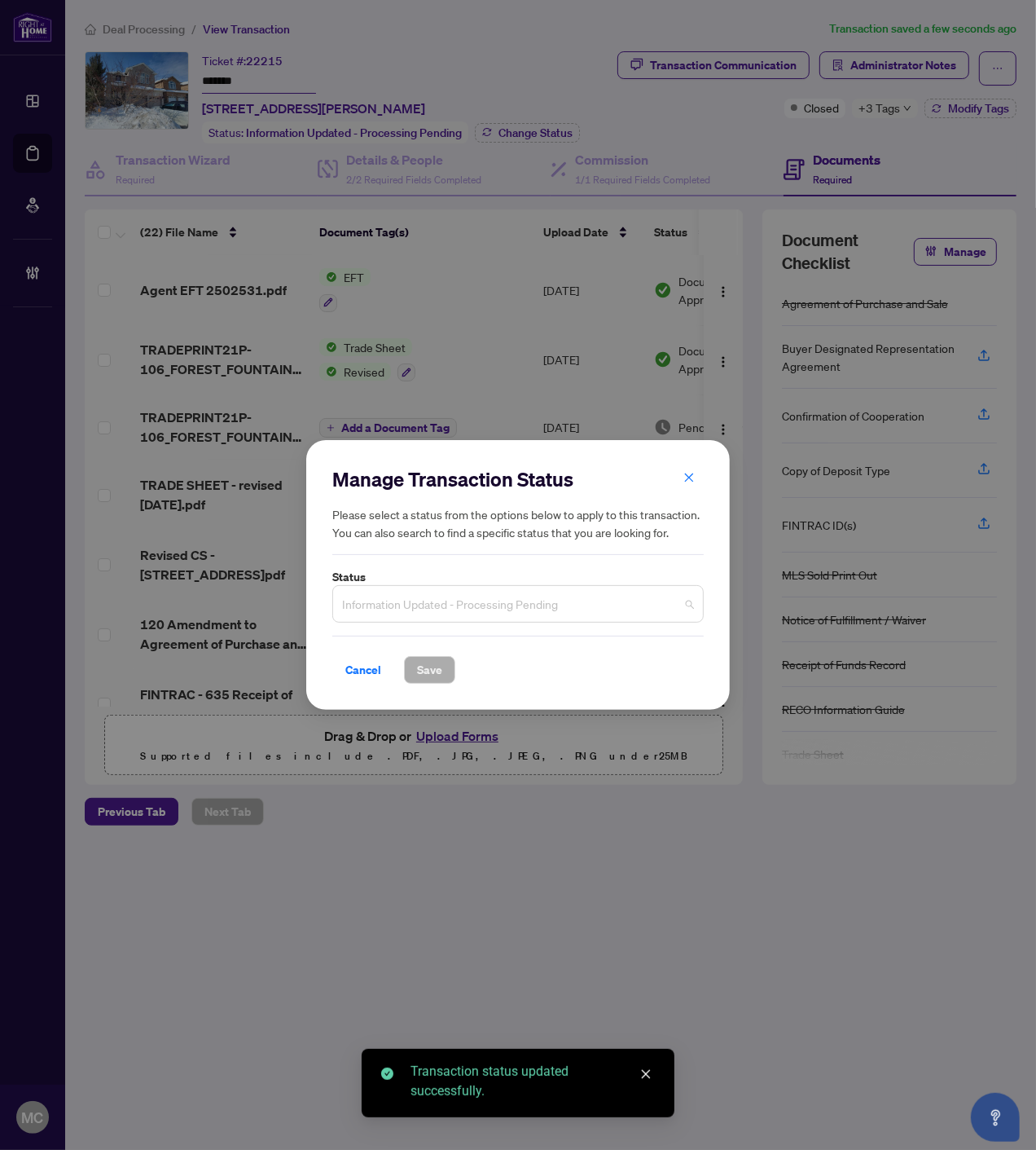
click at [460, 609] on span "Information Updated - Processing Pending" at bounding box center [518, 603] width 352 height 31
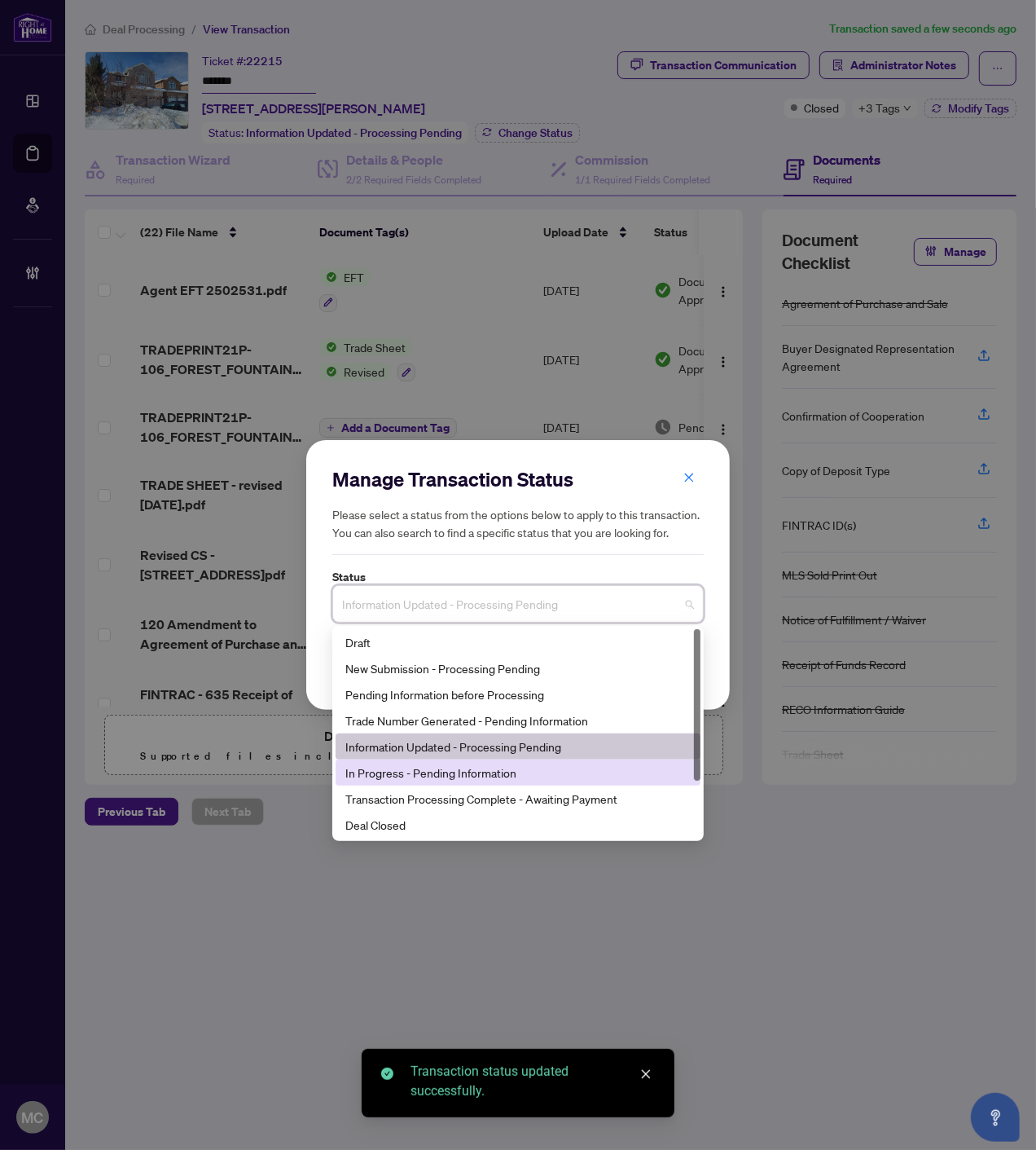
click at [406, 821] on div "Deal Closed" at bounding box center [518, 824] width 345 height 18
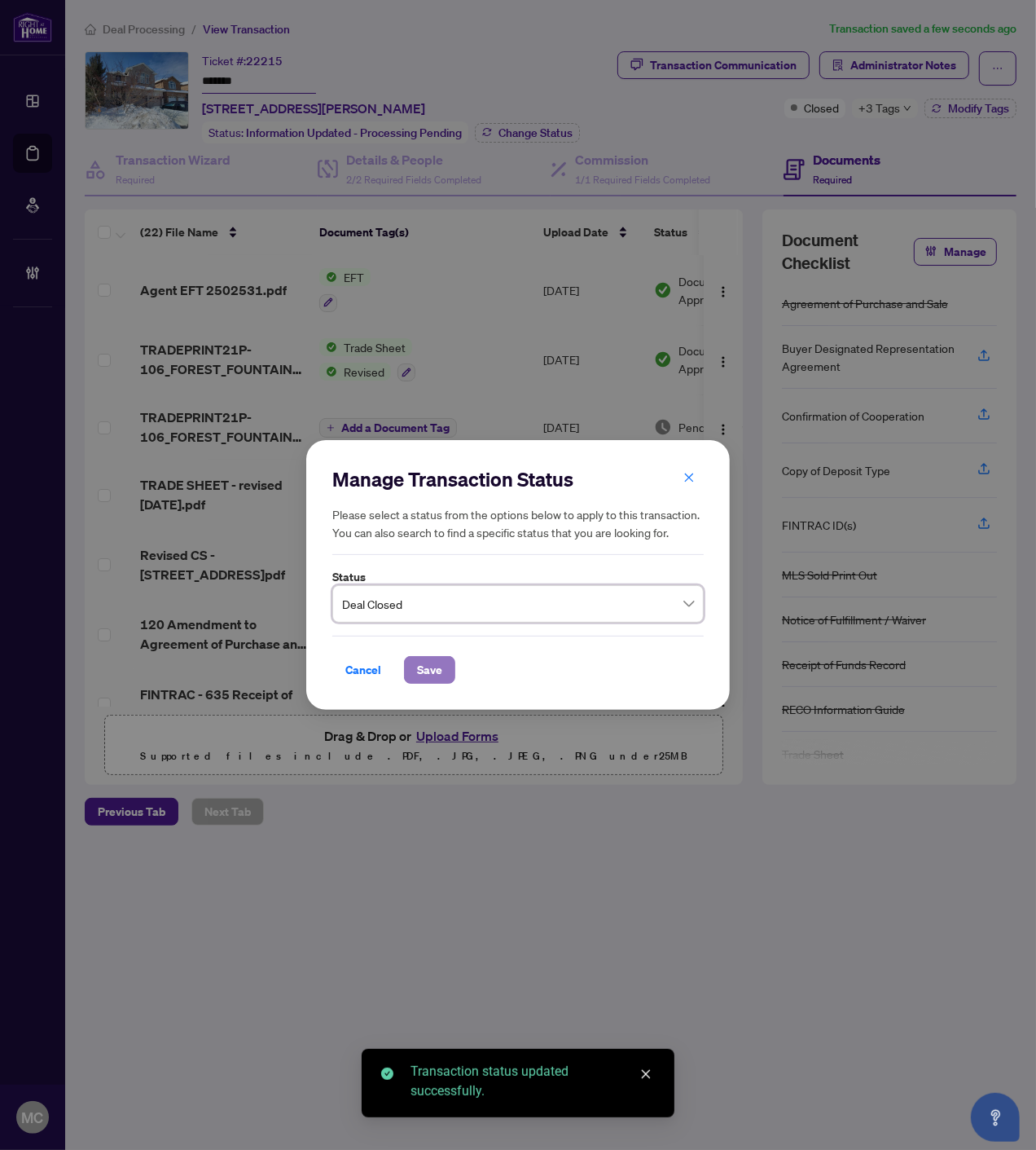
click at [430, 677] on span "Save" at bounding box center [430, 670] width 25 height 26
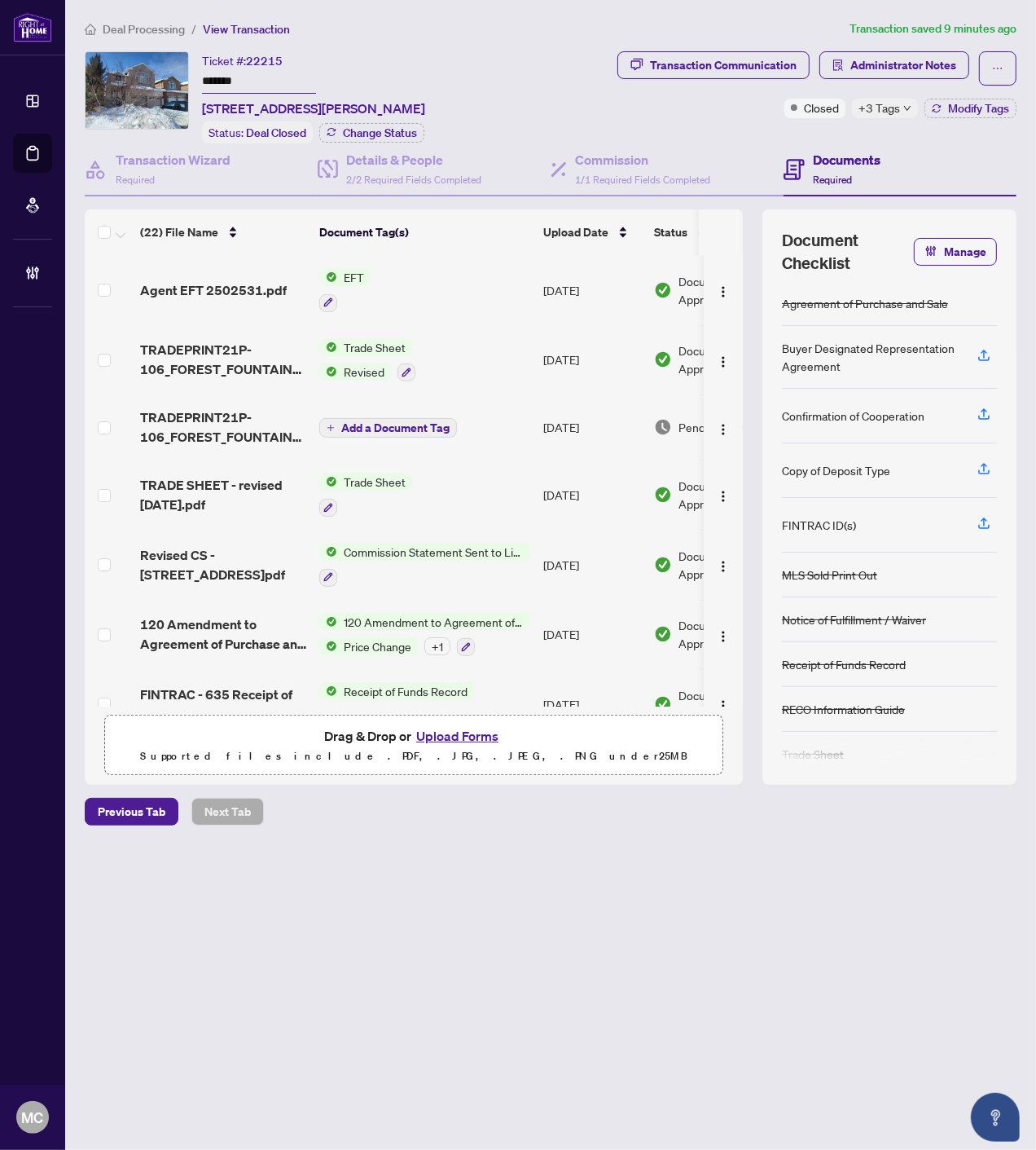
click at [139, 23] on span "Deal Processing" at bounding box center [144, 29] width 83 height 14
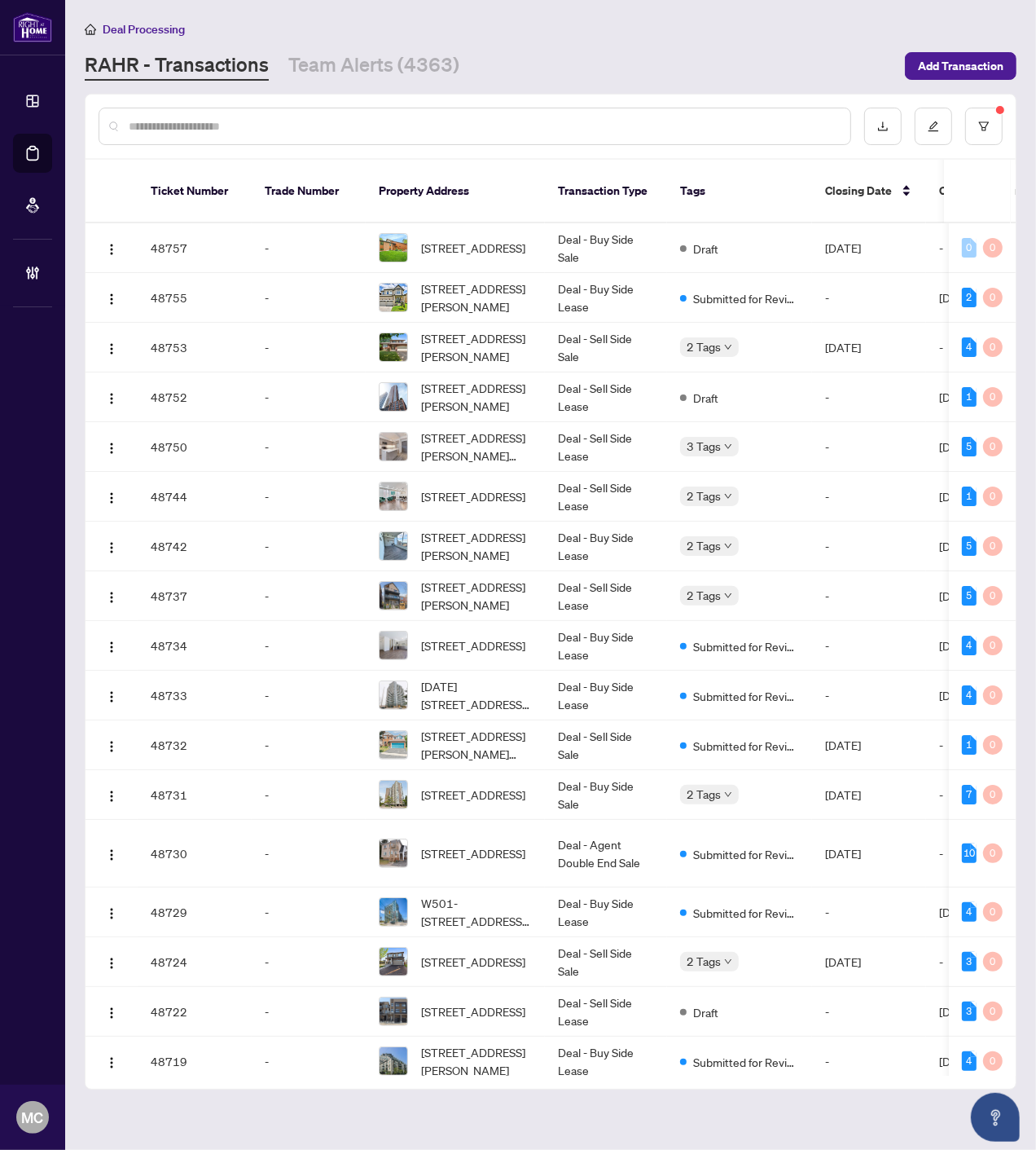
click at [650, 128] on input "text" at bounding box center [483, 126] width 708 height 18
paste input "**********"
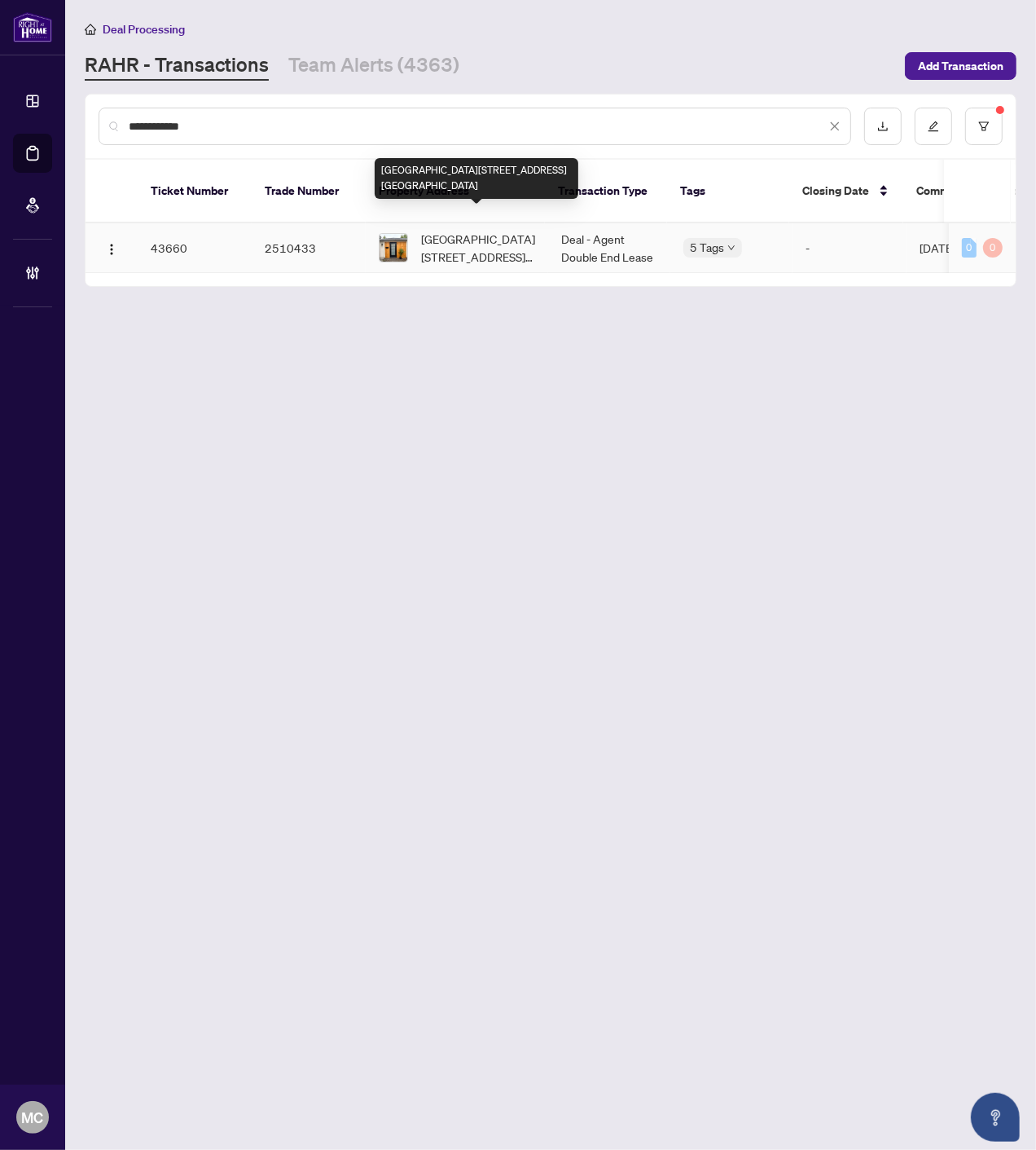
type input "**********"
click at [430, 230] on span "[GEOGRAPHIC_DATA][STREET_ADDRESS][GEOGRAPHIC_DATA]" at bounding box center [478, 248] width 114 height 36
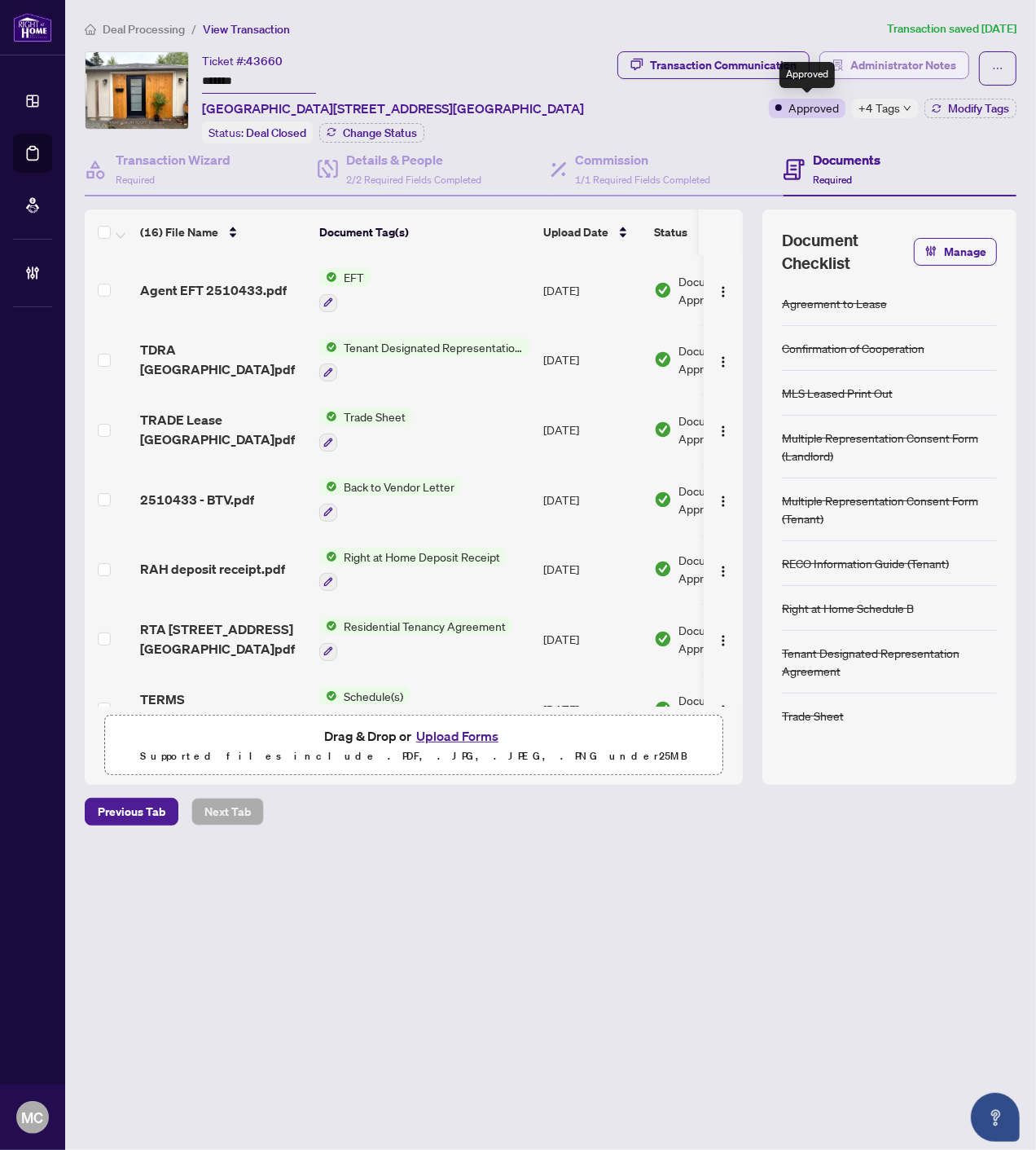
click at [875, 51] on button "Administrator Notes" at bounding box center [894, 65] width 150 height 28
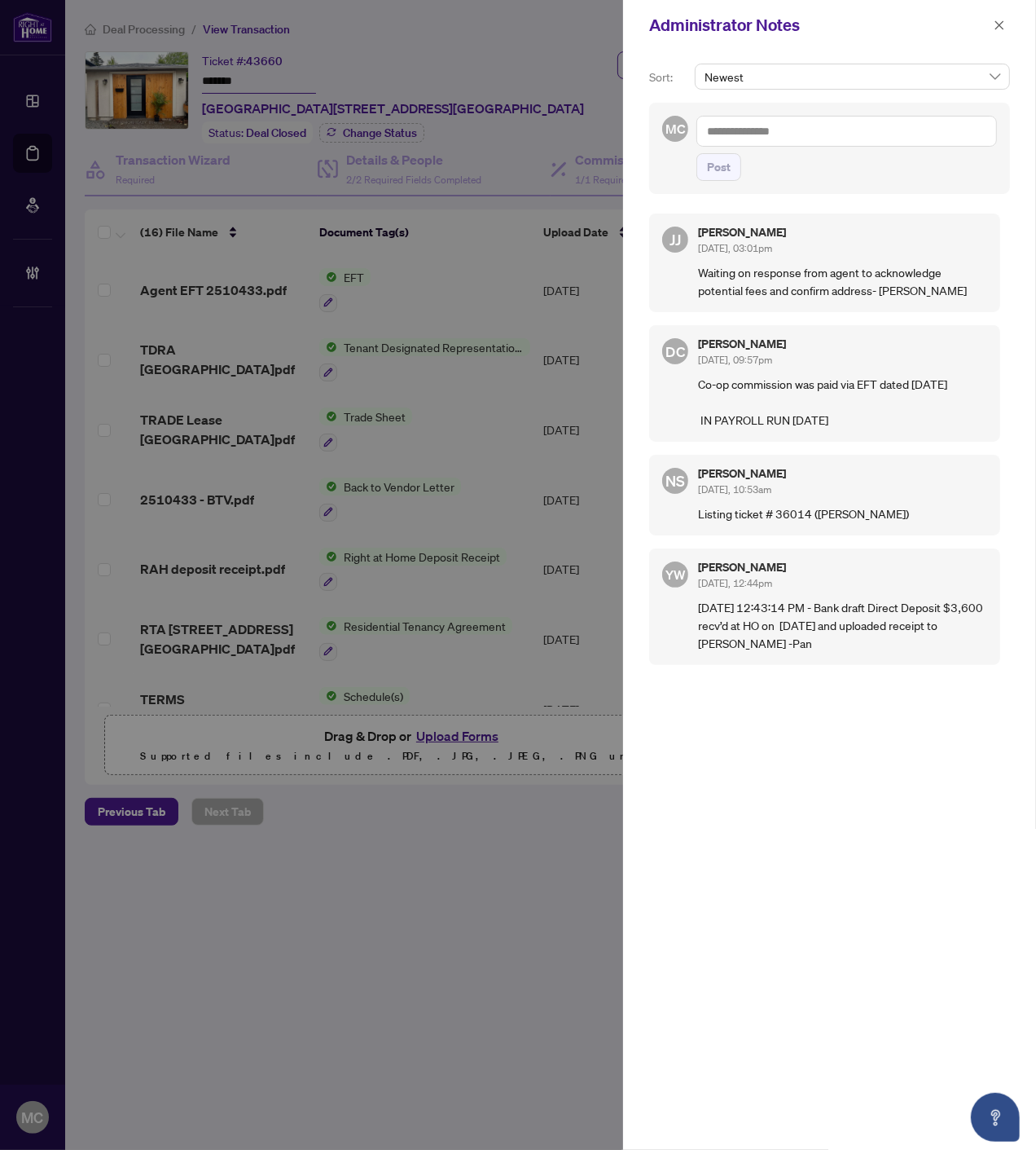
click at [1005, 22] on icon "close" at bounding box center [1000, 25] width 12 height 12
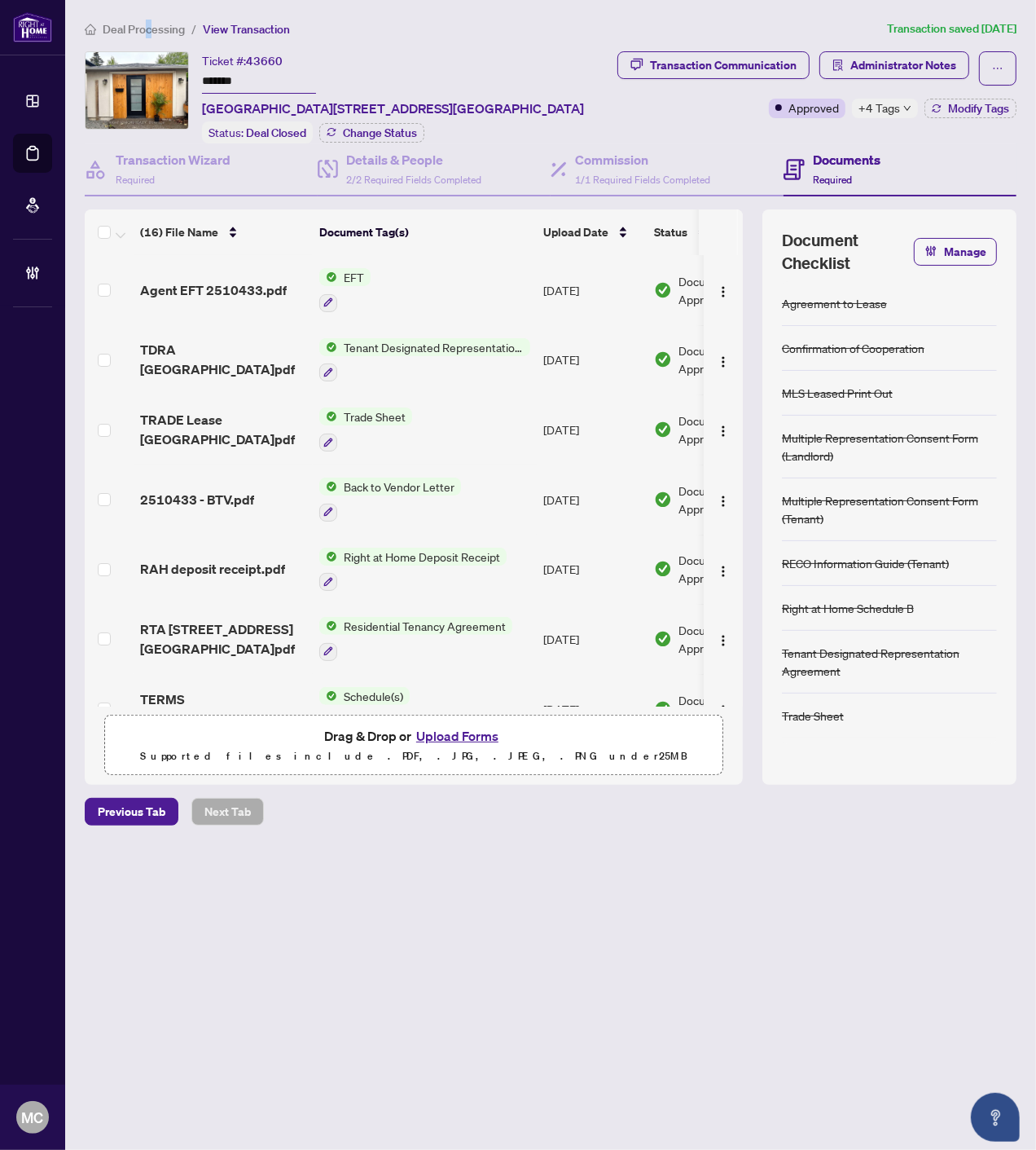
click at [147, 30] on span "Deal Processing" at bounding box center [144, 29] width 83 height 14
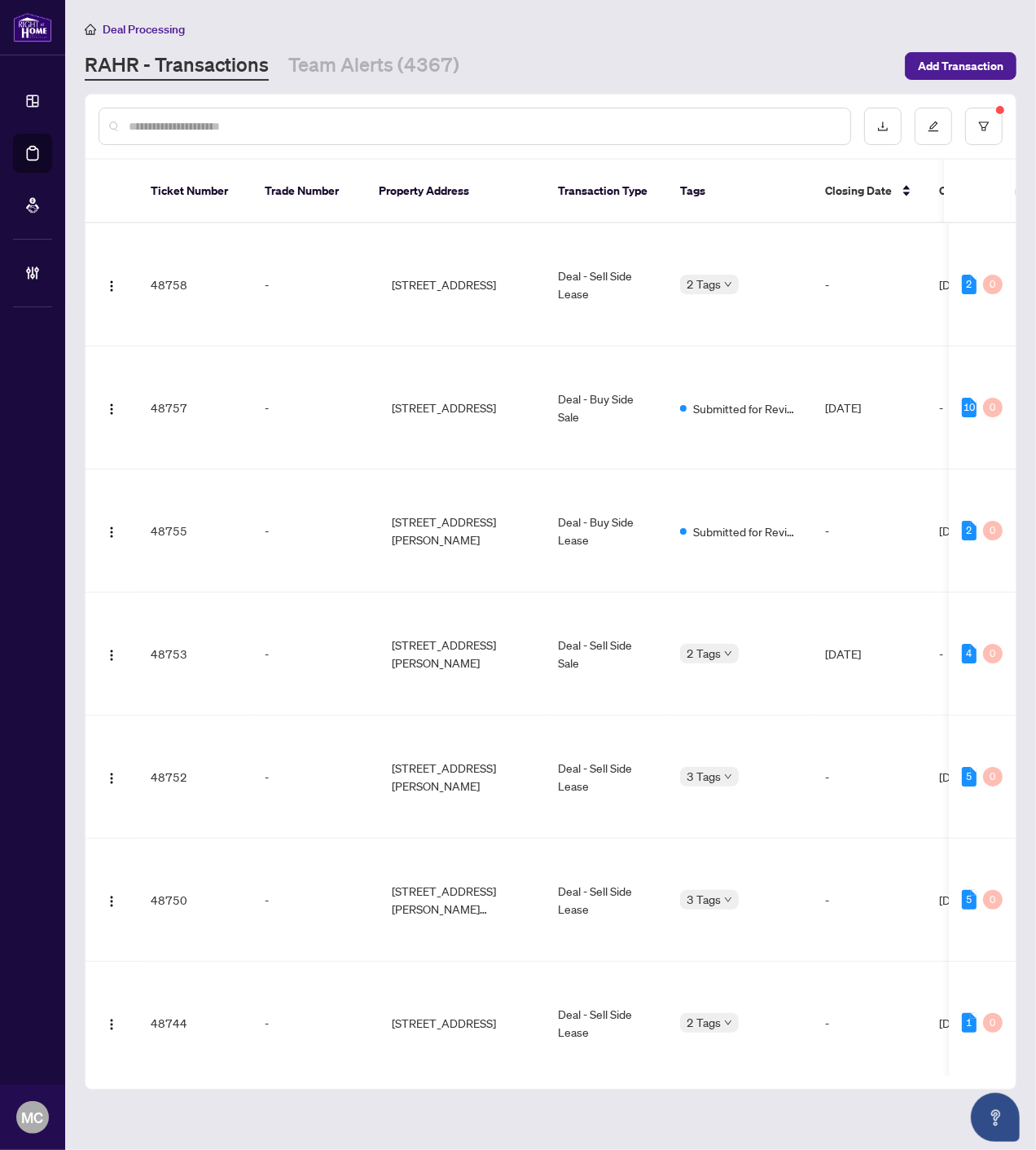
click at [320, 126] on input "text" at bounding box center [483, 126] width 708 height 18
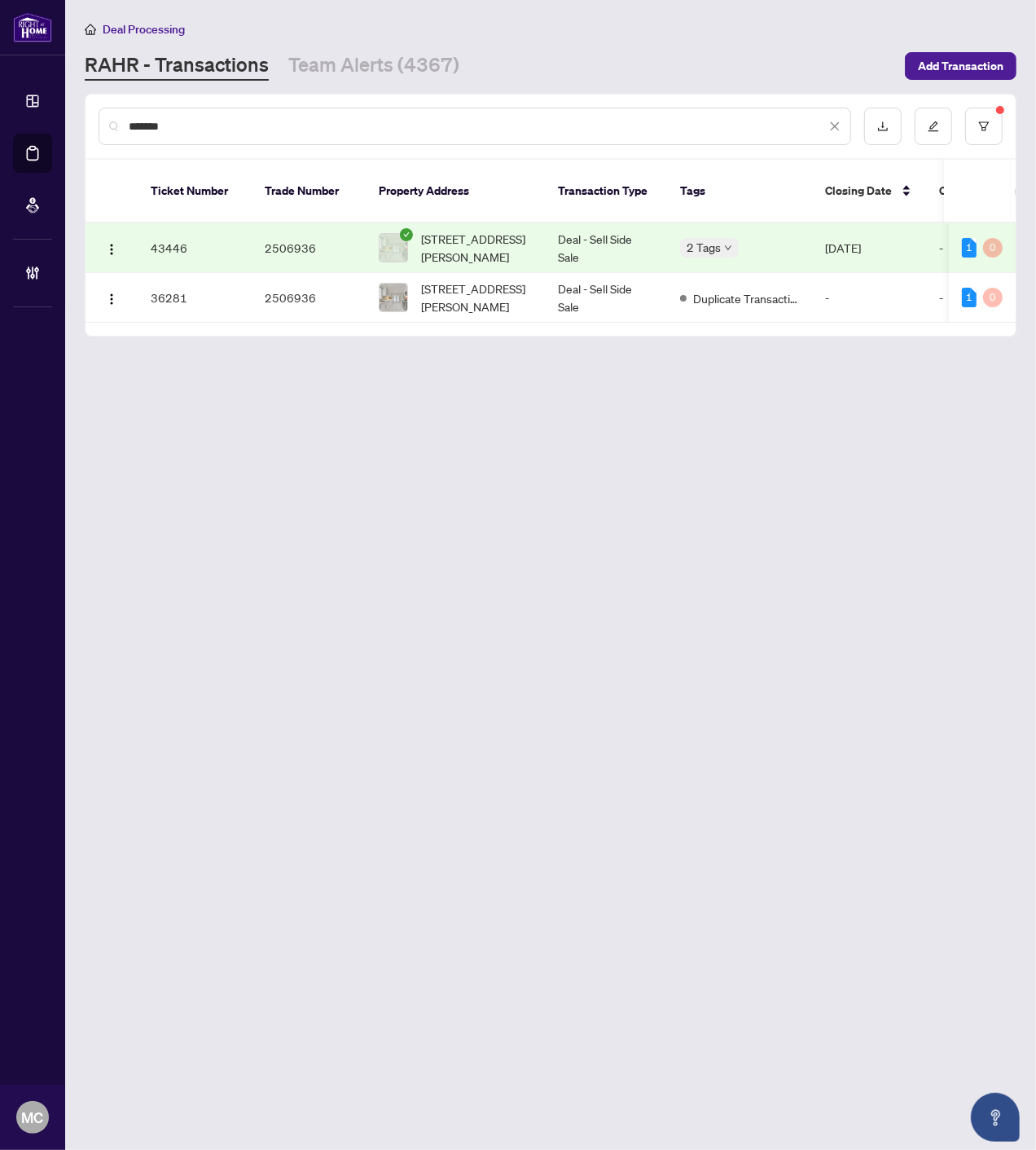
type input "*******"
click at [422, 230] on span "[STREET_ADDRESS][PERSON_NAME]" at bounding box center [477, 248] width 111 height 36
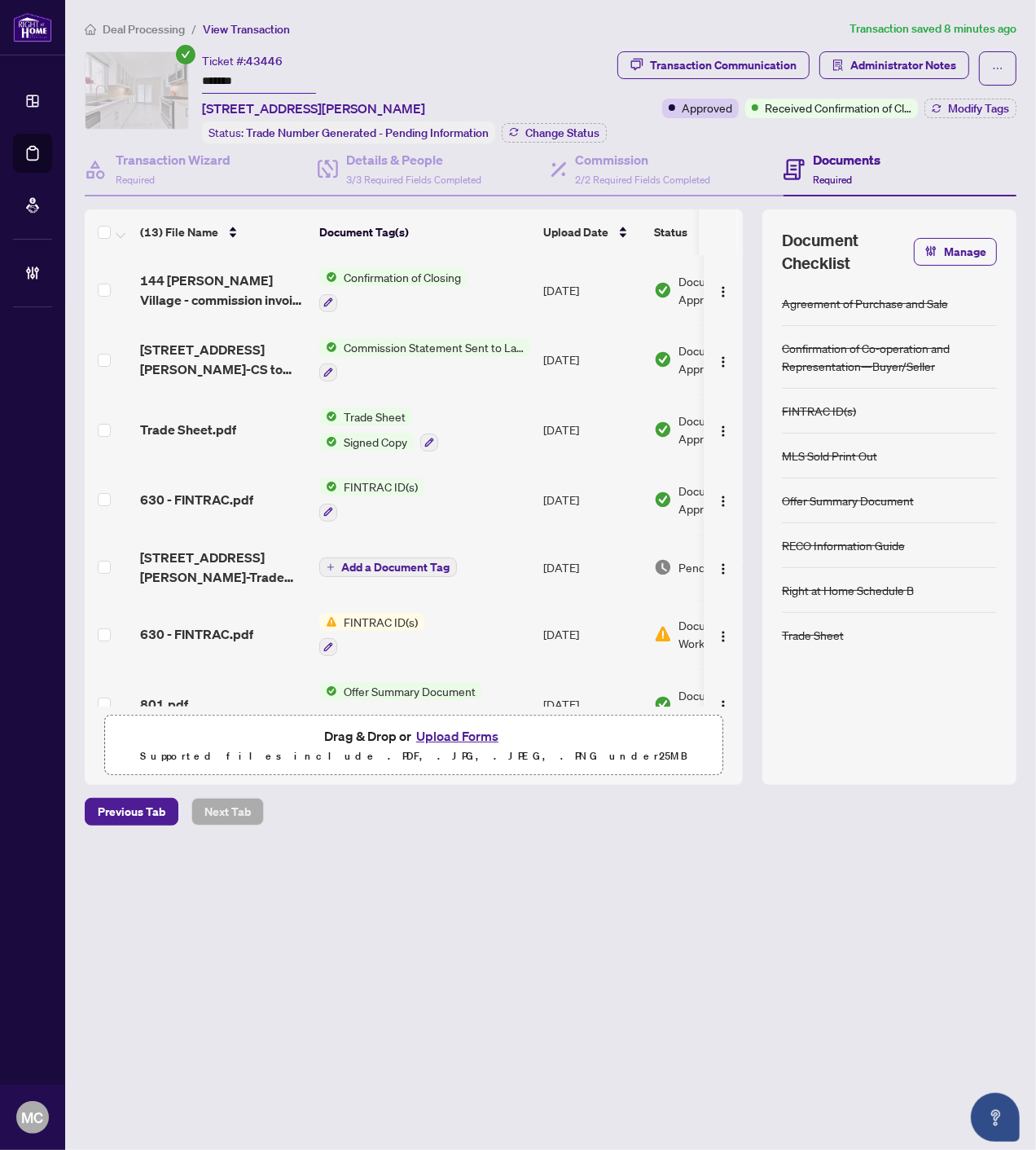
click at [151, 37] on div "Deal Processing / View Transaction Transaction saved 8 minutes ago Ticket #: 43…" at bounding box center [551, 451] width 945 height 863
click at [148, 33] on span "Deal Processing" at bounding box center [144, 29] width 83 height 14
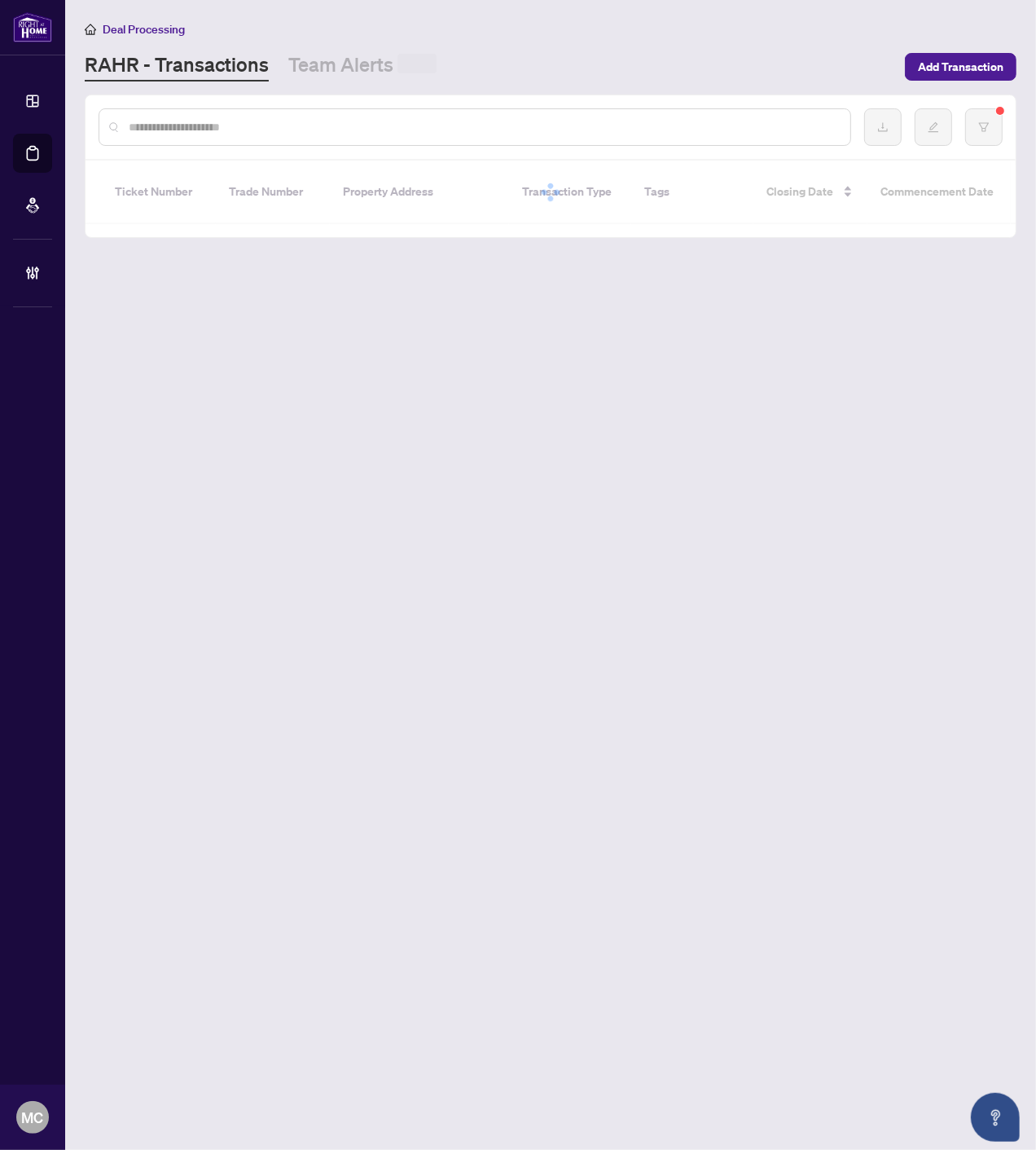
click at [303, 136] on div at bounding box center [475, 127] width 753 height 37
click at [318, 125] on input "text" at bounding box center [483, 126] width 708 height 18
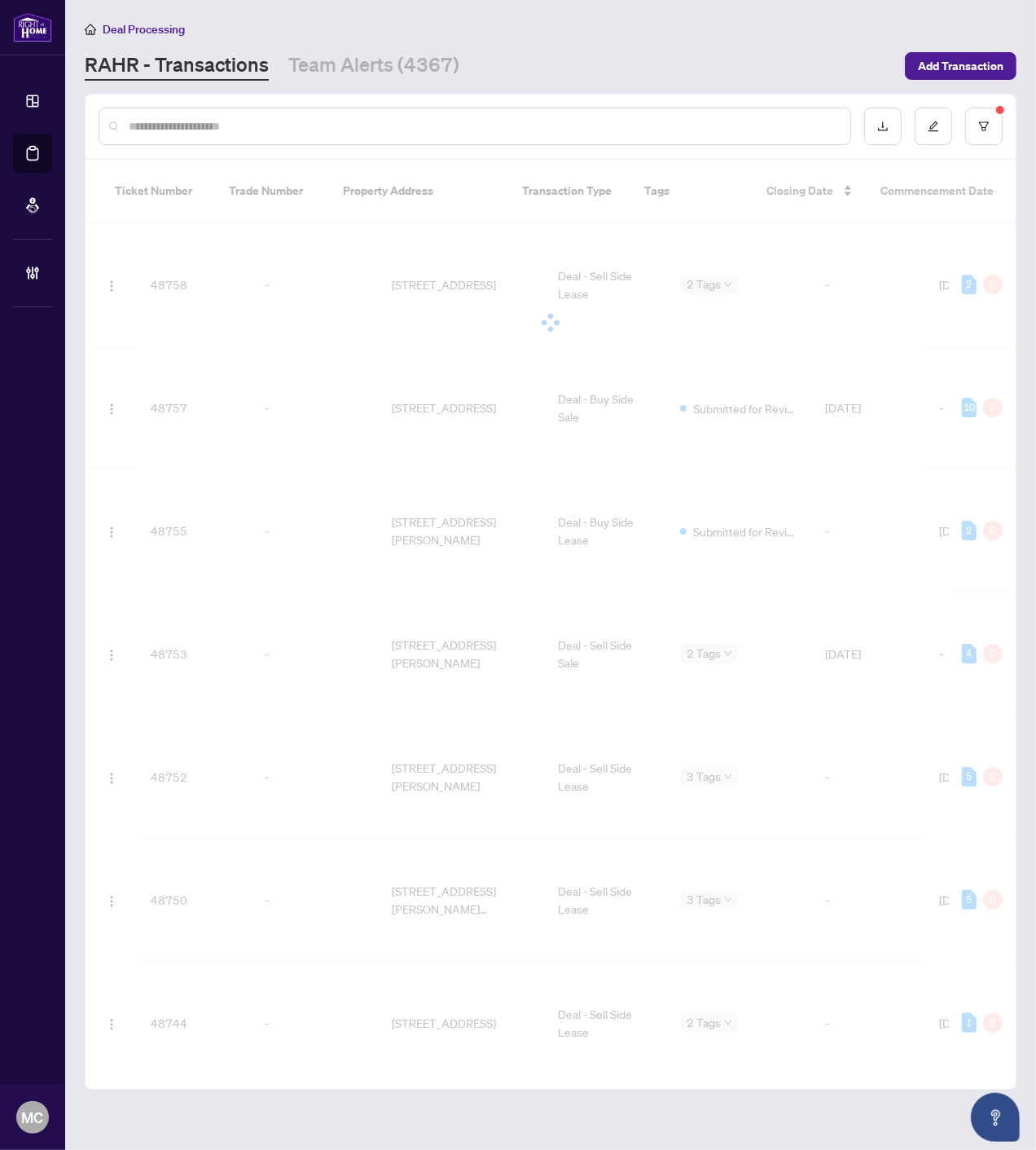
paste input "**********"
type input "**********"
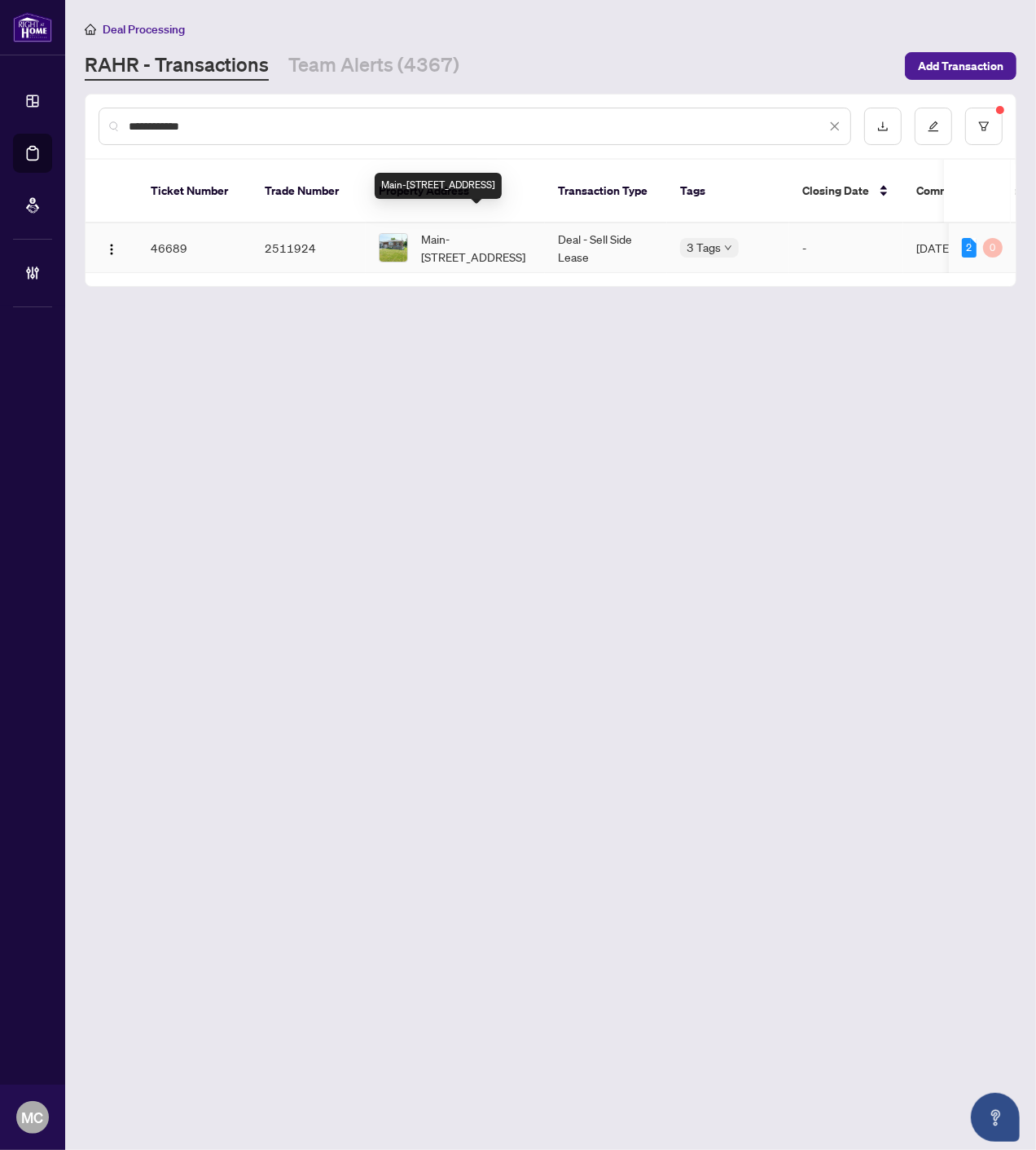
click at [473, 231] on span "Main-[STREET_ADDRESS]" at bounding box center [477, 248] width 111 height 36
